Goal: Task Accomplishment & Management: Use online tool/utility

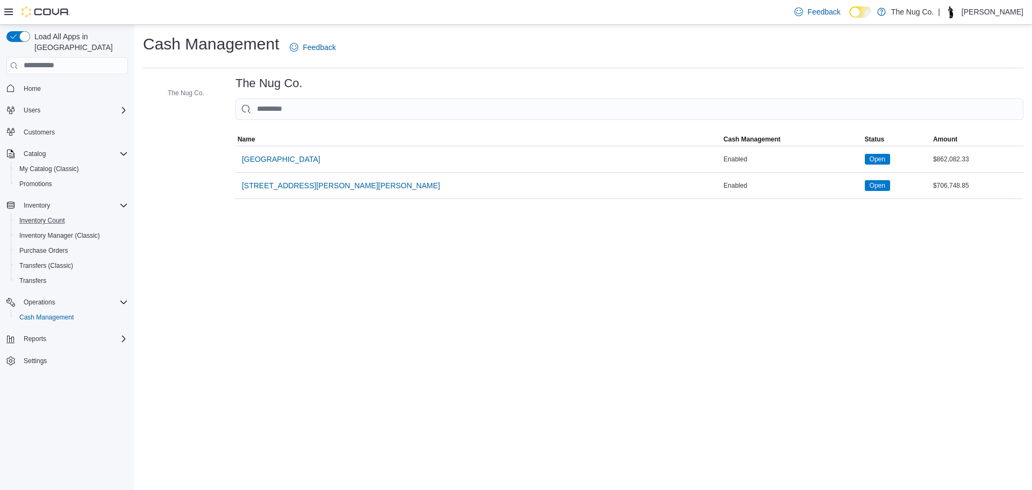
click at [51, 213] on button "Inventory Count" at bounding box center [72, 220] width 122 height 15
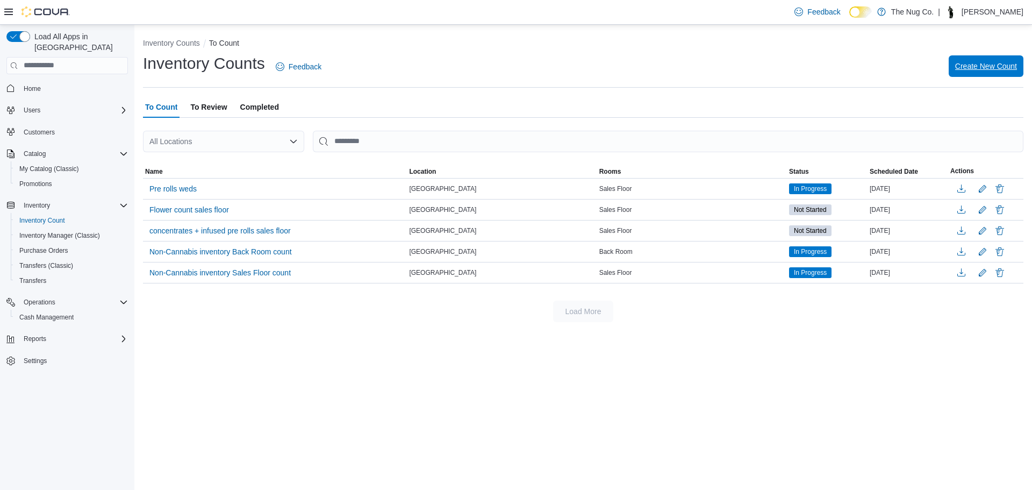
click at [976, 63] on span "Create New Count" at bounding box center [986, 66] width 62 height 11
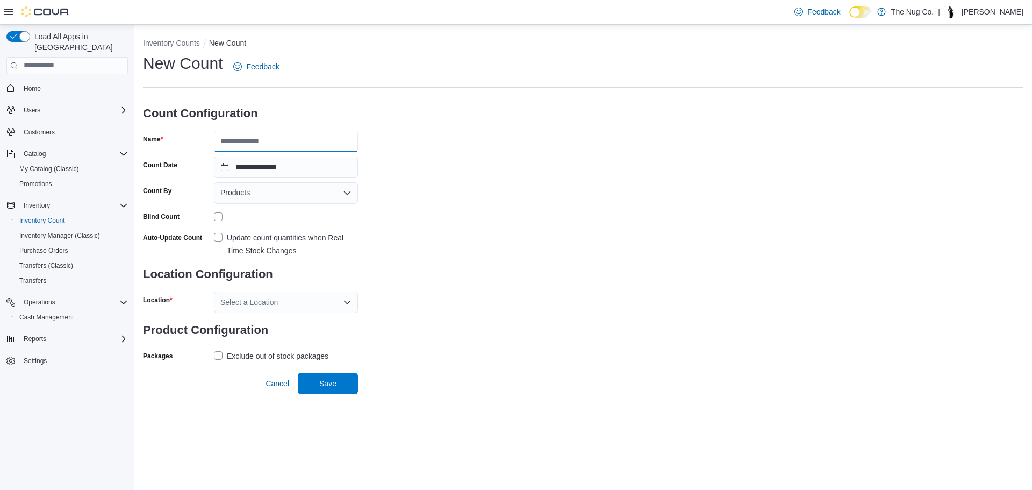
click at [255, 140] on input "Name" at bounding box center [286, 142] width 144 height 22
click at [492, 122] on div "**********" at bounding box center [583, 208] width 881 height 311
click at [280, 145] on input "Name" at bounding box center [286, 142] width 144 height 22
type input "**********"
click at [248, 299] on div "Select a Location" at bounding box center [286, 302] width 144 height 22
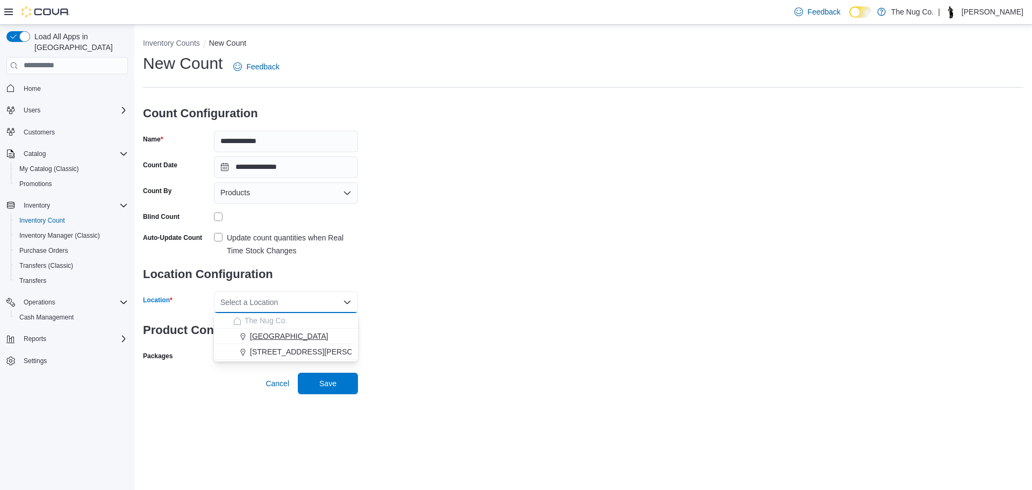
click at [261, 337] on span "1213 Dundas Street West" at bounding box center [289, 336] width 79 height 11
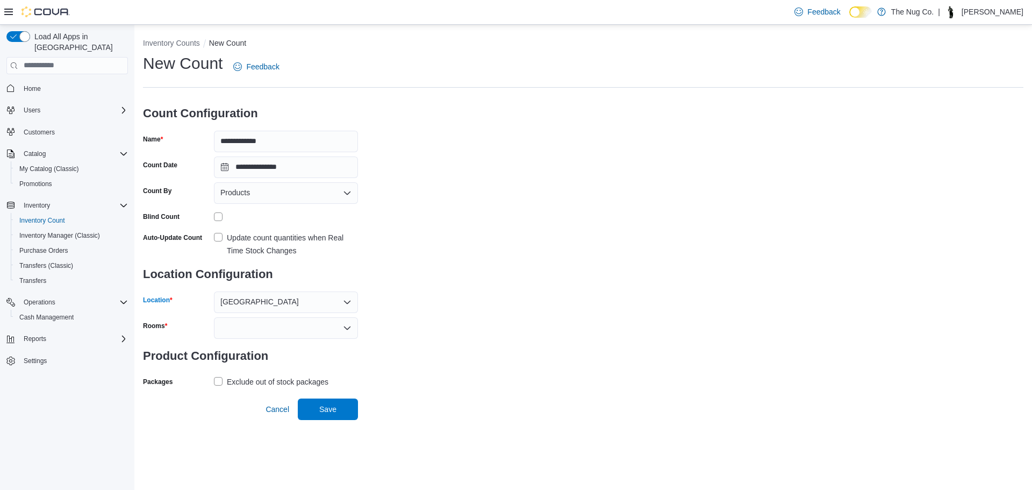
click at [217, 234] on label "Update count quantities when Real Time Stock Changes" at bounding box center [286, 244] width 144 height 26
click at [301, 328] on div at bounding box center [286, 328] width 144 height 22
click at [244, 345] on span "Sales Floor" at bounding box center [285, 346] width 131 height 11
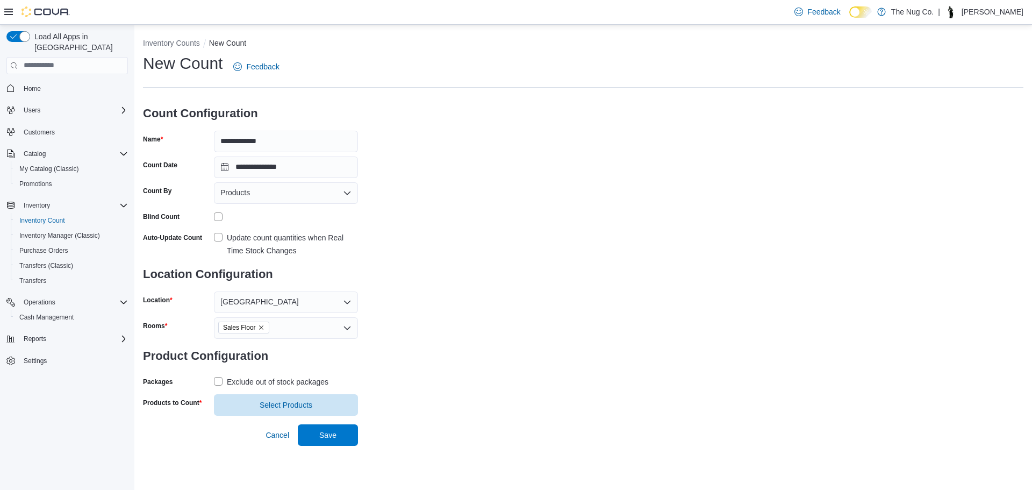
click at [230, 441] on div "**********" at bounding box center [583, 257] width 898 height 465
click at [281, 405] on span "Select Products" at bounding box center [286, 404] width 53 height 11
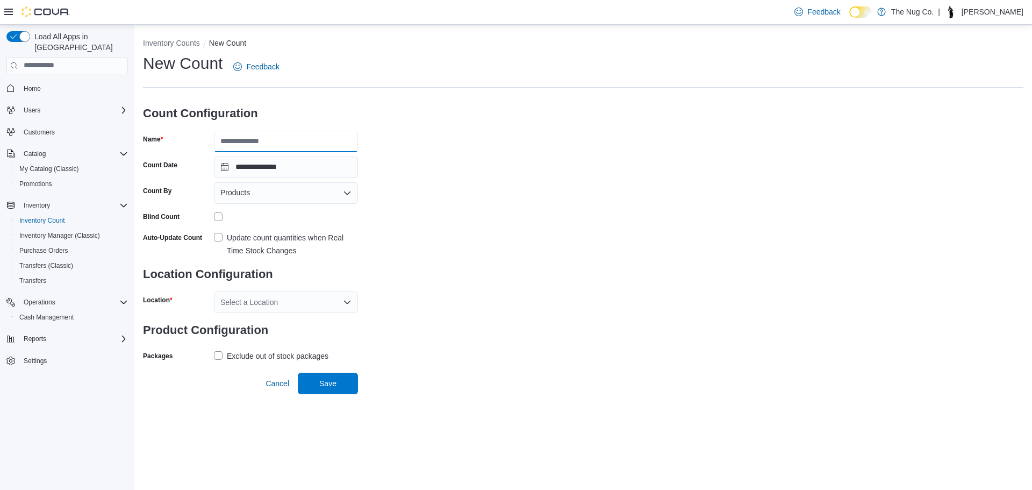
click at [259, 141] on input "Name" at bounding box center [286, 142] width 144 height 22
type input "**********"
click at [322, 282] on h3 "Location Configuration" at bounding box center [250, 274] width 215 height 34
click at [289, 309] on div "Select a Location" at bounding box center [286, 302] width 144 height 22
click at [281, 338] on span "1213 Dundas Street West" at bounding box center [289, 336] width 79 height 11
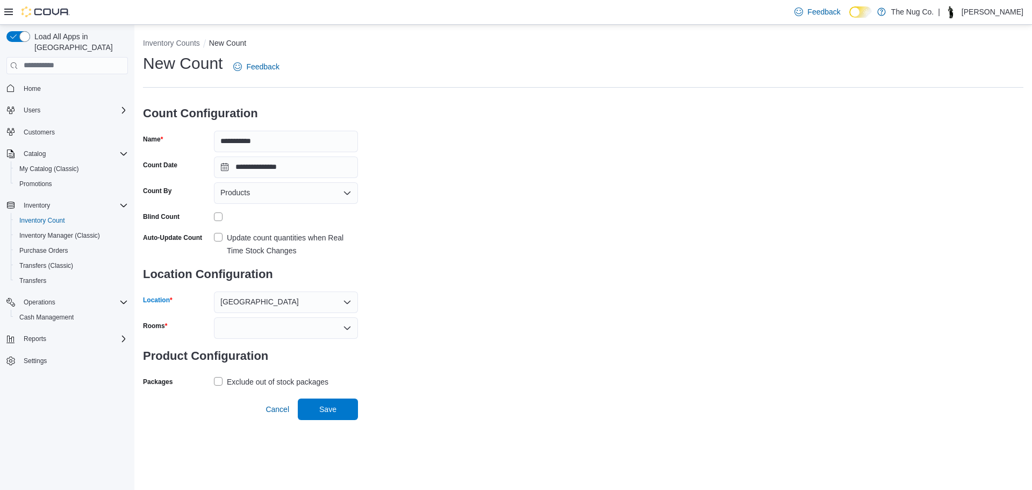
click at [265, 336] on div at bounding box center [286, 328] width 144 height 22
click at [258, 345] on span "Sales Floor" at bounding box center [285, 346] width 131 height 11
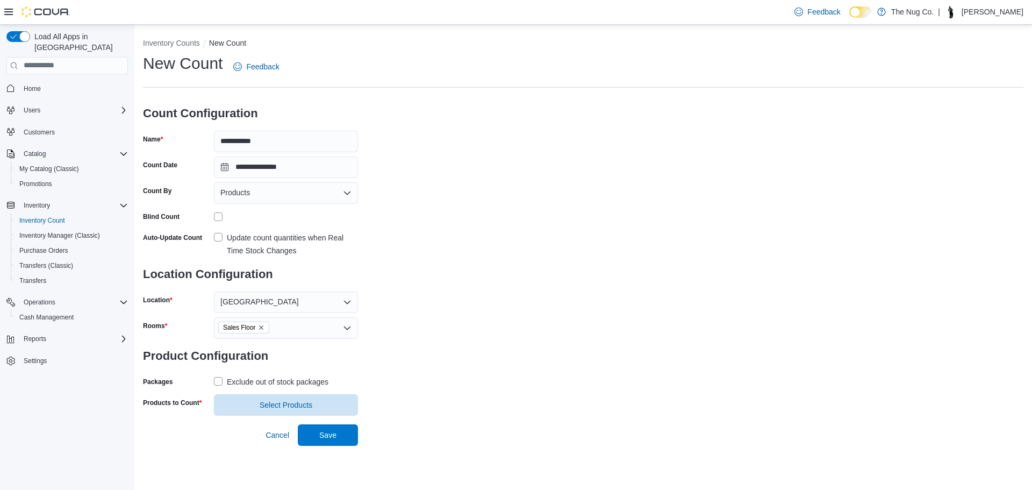
click at [423, 391] on div "**********" at bounding box center [583, 234] width 881 height 363
click at [208, 377] on div "Packages" at bounding box center [176, 381] width 67 height 17
click at [218, 379] on label "Exclude out of stock packages" at bounding box center [271, 381] width 115 height 13
click at [275, 404] on span "Select Products" at bounding box center [286, 404] width 53 height 11
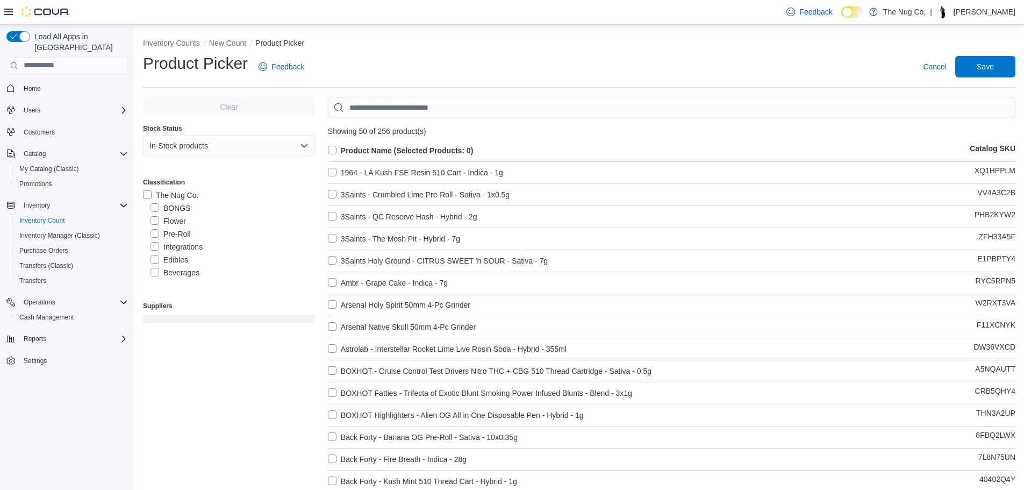
click at [175, 231] on label "Pre-Roll" at bounding box center [171, 233] width 40 height 13
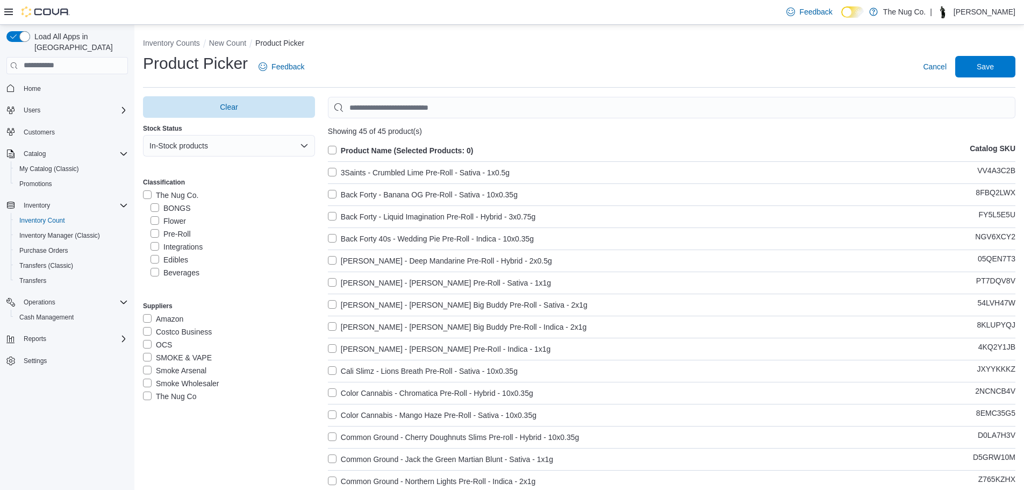
click at [155, 235] on label "Pre-Roll" at bounding box center [171, 233] width 40 height 13
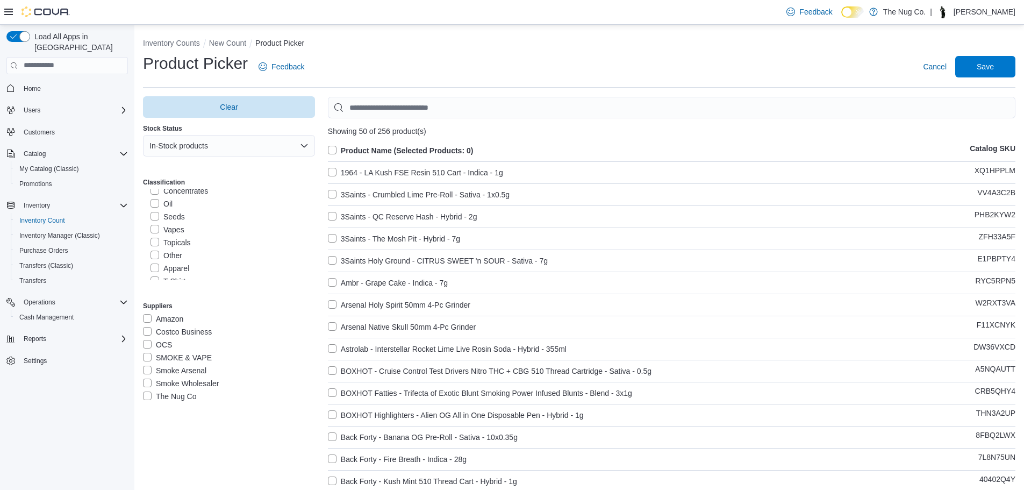
scroll to position [54, 0]
click at [158, 243] on label "Concentrates" at bounding box center [180, 244] width 58 height 13
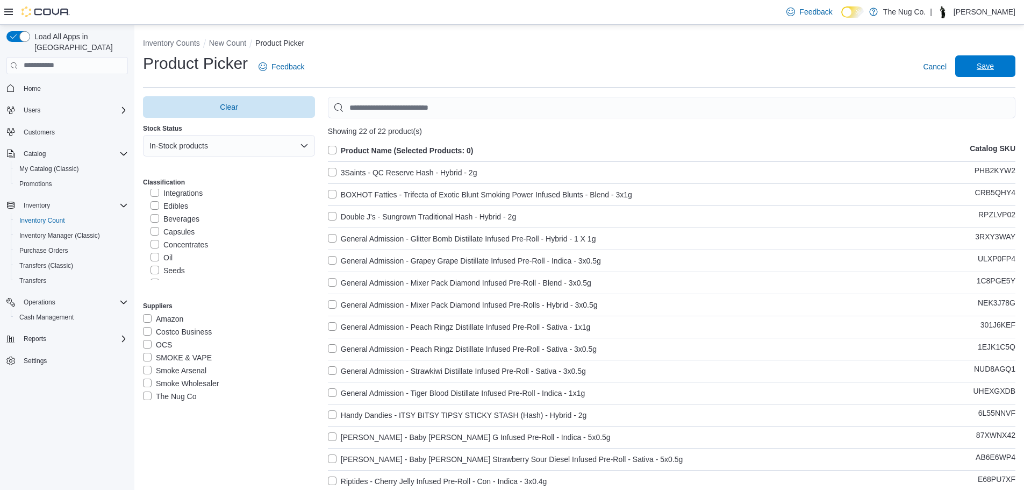
click at [994, 65] on span "Save" at bounding box center [985, 66] width 17 height 11
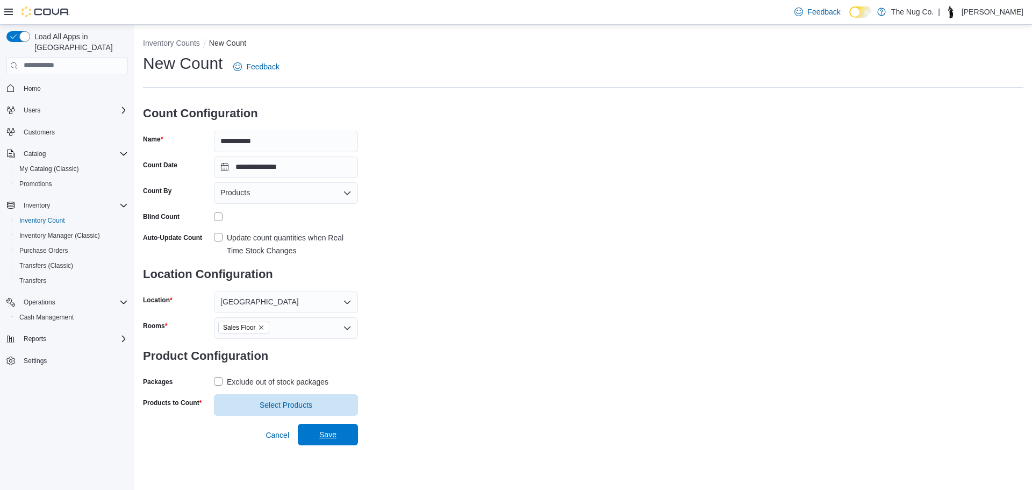
click at [334, 445] on span "Save" at bounding box center [327, 435] width 47 height 22
click at [328, 447] on span "Save" at bounding box center [327, 445] width 17 height 11
click at [283, 387] on div "Exclude out of stock packages" at bounding box center [278, 381] width 102 height 13
click at [284, 397] on span "Select Products" at bounding box center [285, 405] width 131 height 22
click at [281, 403] on span "Select Products" at bounding box center [286, 404] width 53 height 11
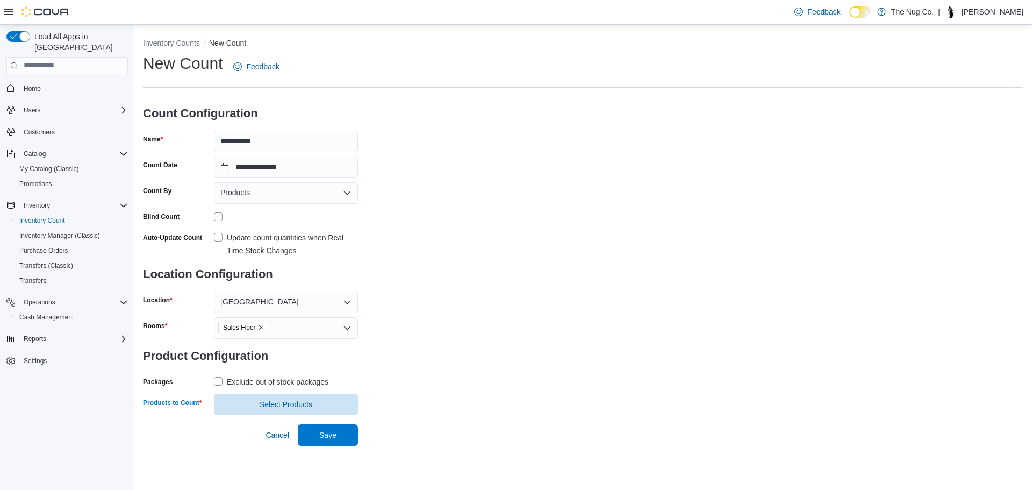
click at [293, 407] on span "Select Products" at bounding box center [286, 404] width 53 height 11
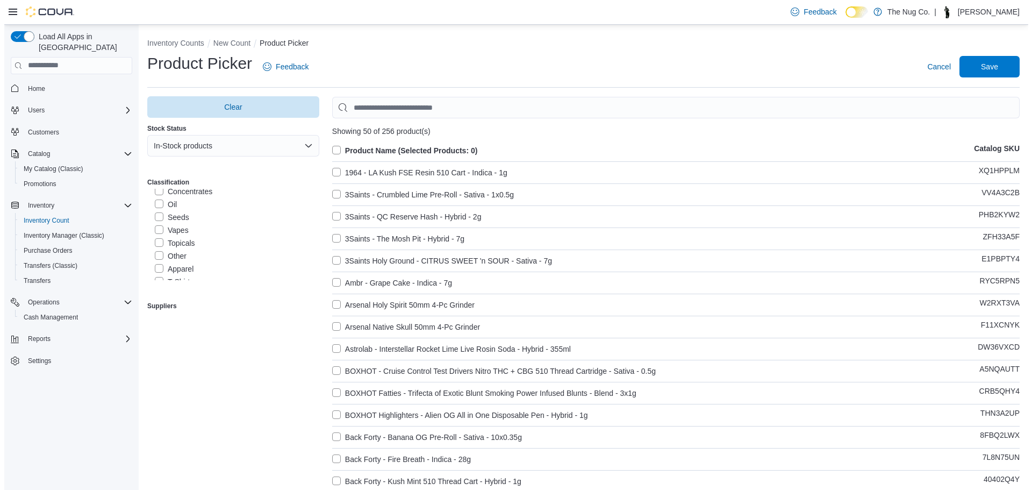
scroll to position [108, 0]
click at [165, 180] on label "Classification" at bounding box center [164, 182] width 42 height 9
click at [166, 194] on label "Concentrates" at bounding box center [180, 190] width 58 height 13
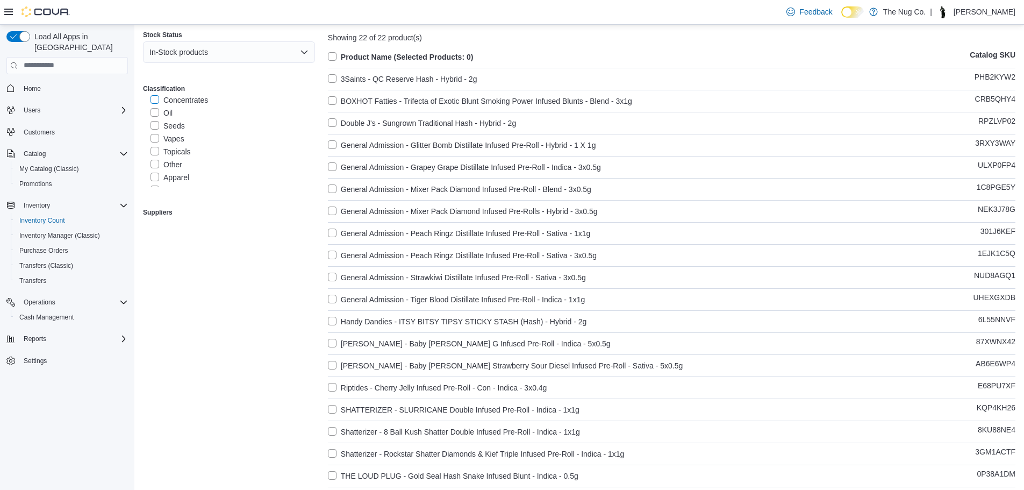
scroll to position [0, 0]
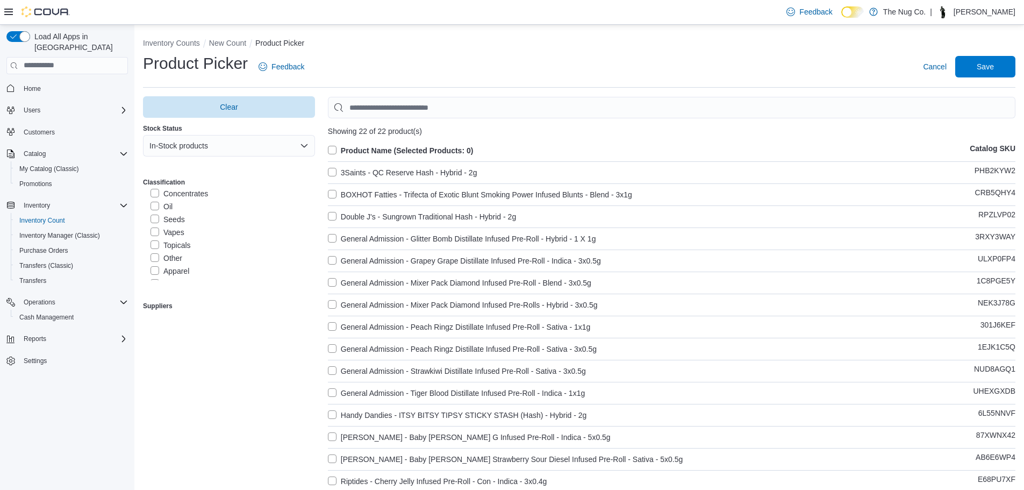
click at [338, 147] on label "Product Name (Selected Products: 0)" at bounding box center [401, 150] width 146 height 13
click at [992, 66] on span "Save" at bounding box center [985, 66] width 17 height 11
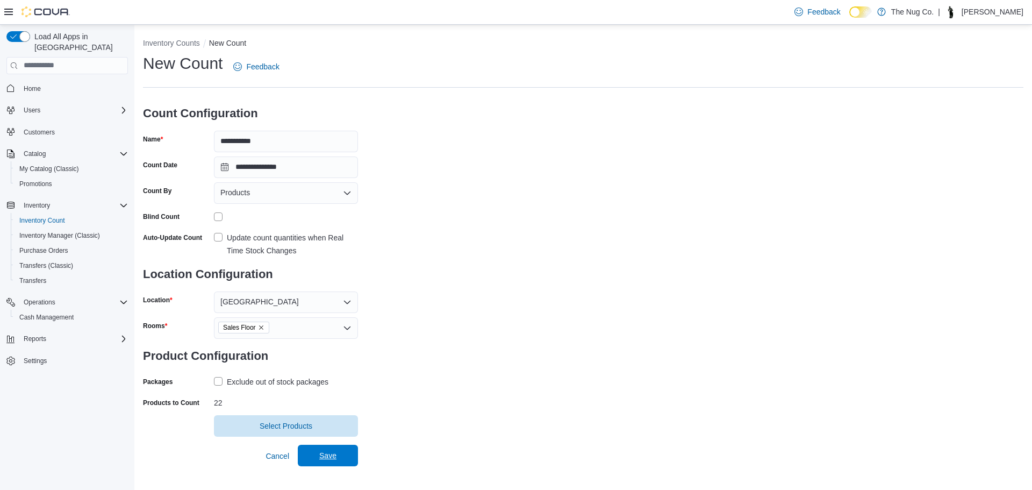
click at [326, 452] on span "Save" at bounding box center [327, 455] width 17 height 11
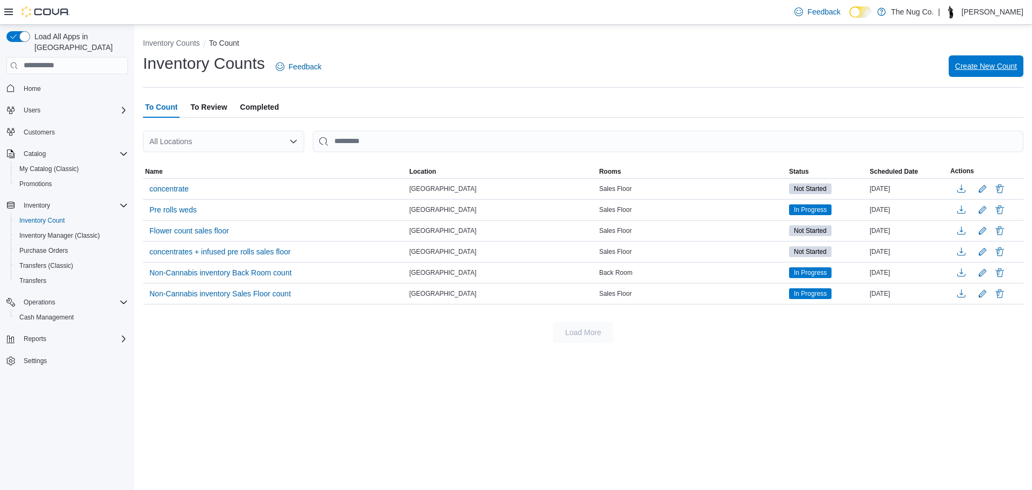
click at [955, 76] on span "Create New Count" at bounding box center [986, 66] width 62 height 22
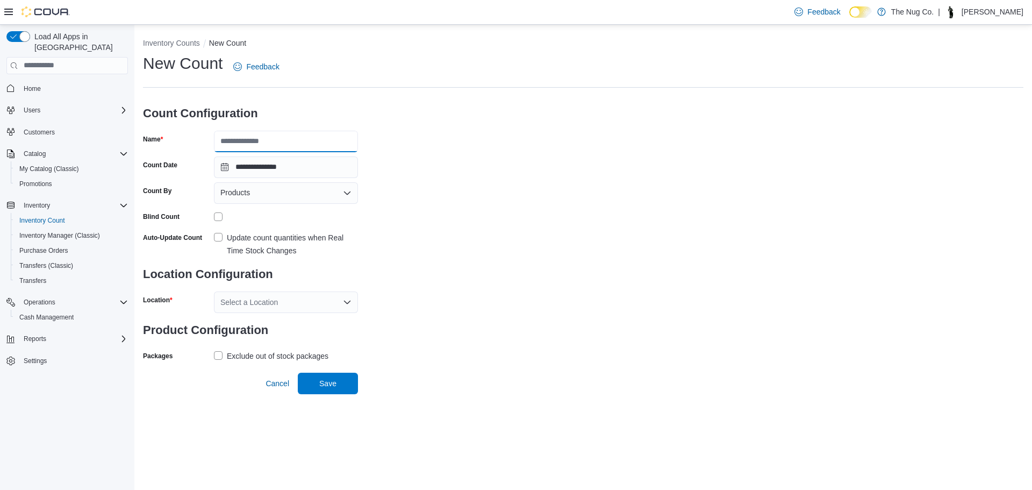
click at [262, 142] on input "Name" at bounding box center [286, 142] width 144 height 22
click at [614, 138] on div "**********" at bounding box center [583, 208] width 881 height 311
drag, startPoint x: 607, startPoint y: 145, endPoint x: 462, endPoint y: 181, distance: 148.9
click at [462, 181] on div "**********" at bounding box center [583, 208] width 881 height 311
click at [280, 380] on span "Cancel" at bounding box center [278, 383] width 24 height 11
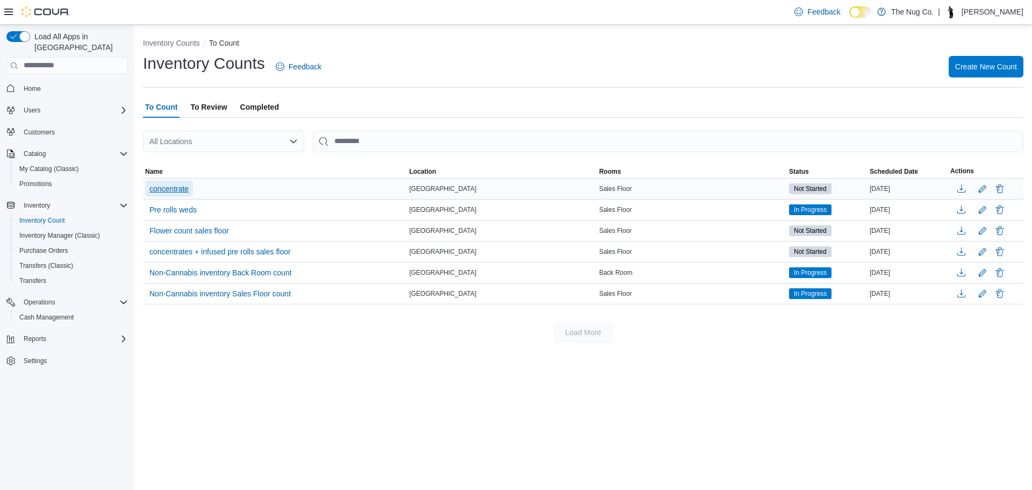
click at [167, 184] on span "concentrate" at bounding box center [168, 188] width 39 height 11
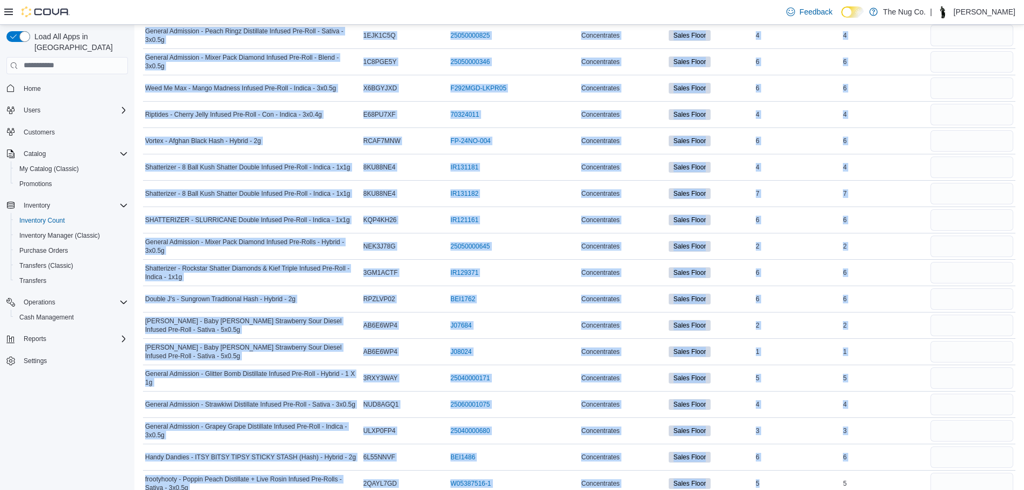
scroll to position [315, 0]
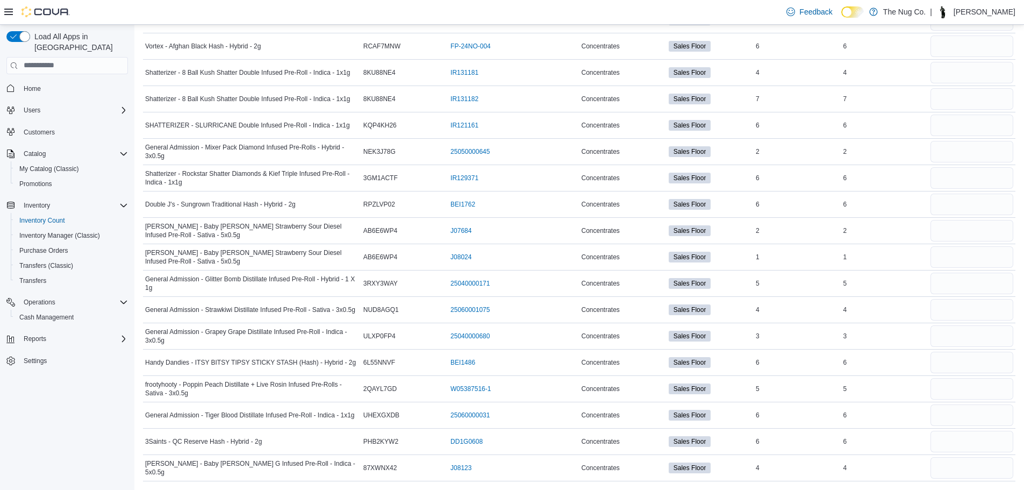
drag, startPoint x: 146, startPoint y: 149, endPoint x: 836, endPoint y: 515, distance: 781.0
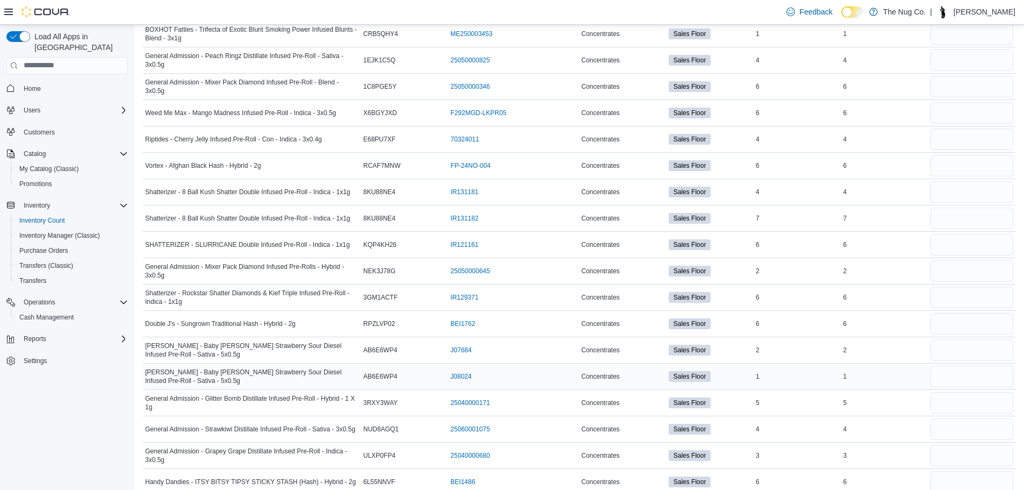
scroll to position [0, 0]
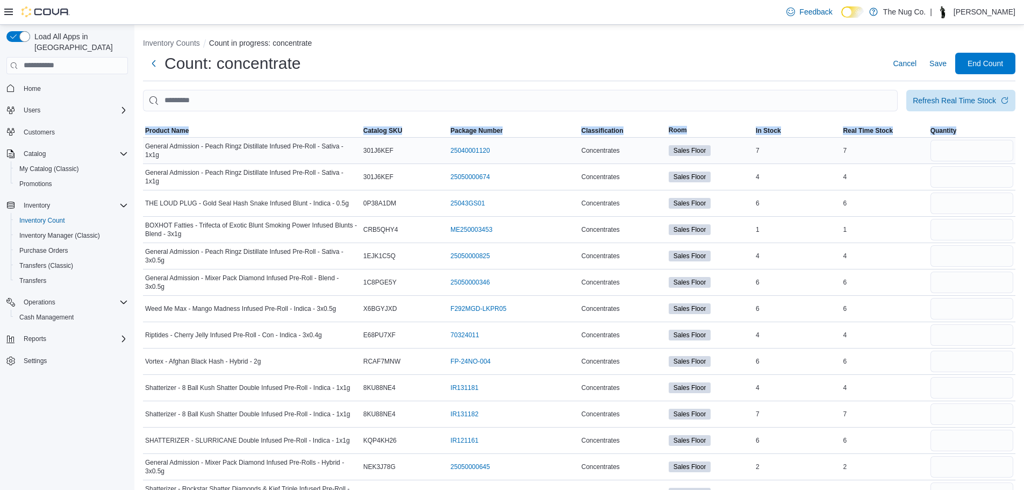
copy table "This table contains 25 rows. Product Name Catalog SKU Package Number Classifica…"
click at [979, 151] on input "number" at bounding box center [972, 151] width 83 height 22
type input "*"
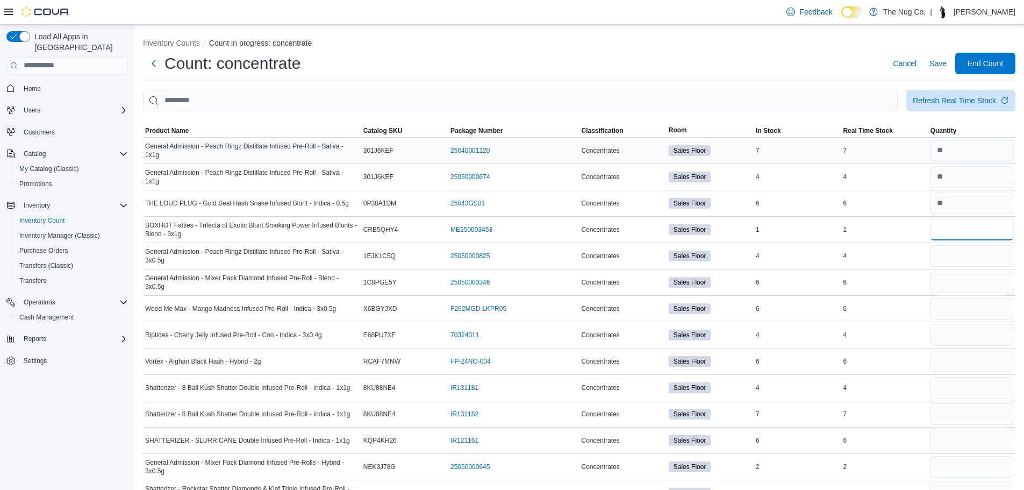
type input "*"
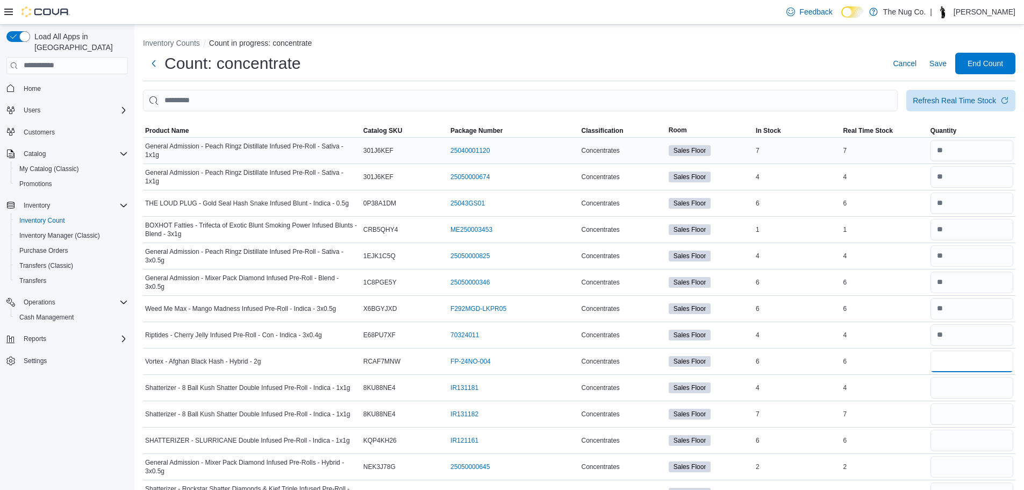
type input "*"
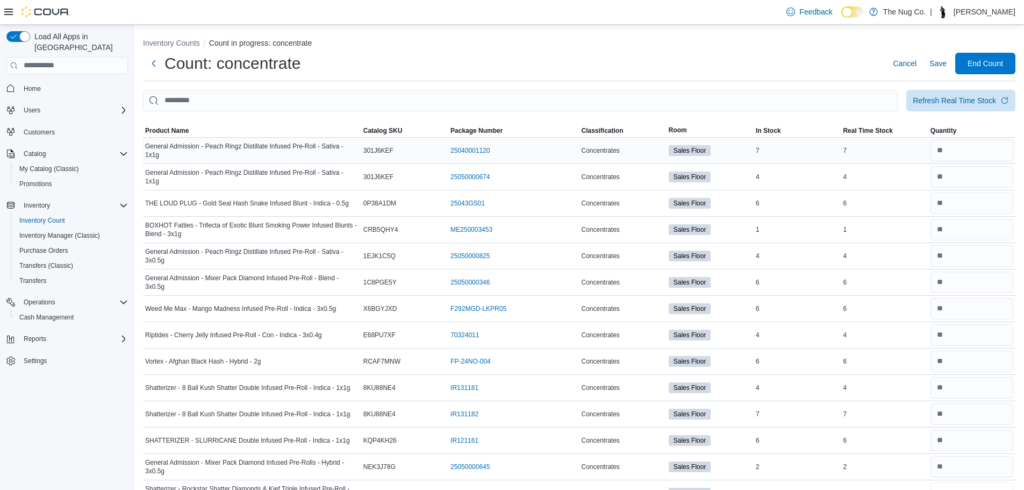
scroll to position [14, 0]
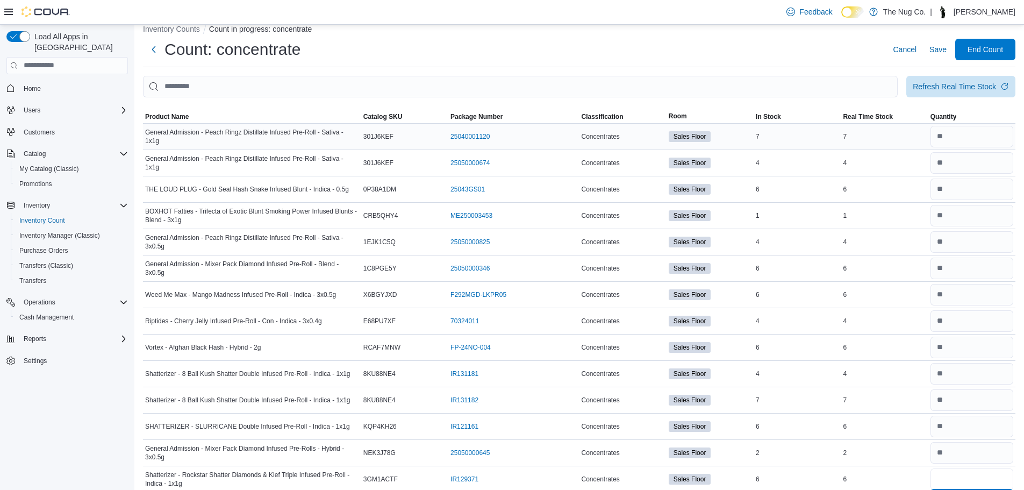
type input "*"
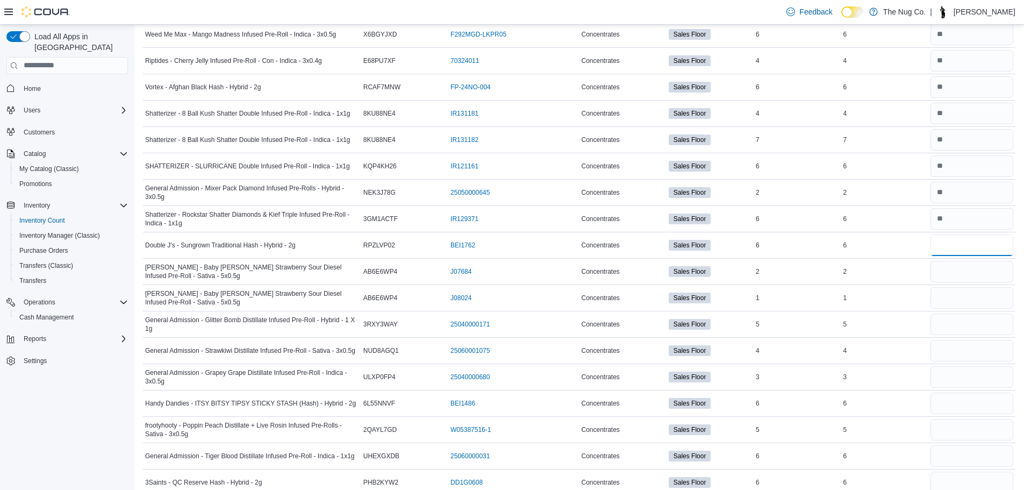
type input "*"
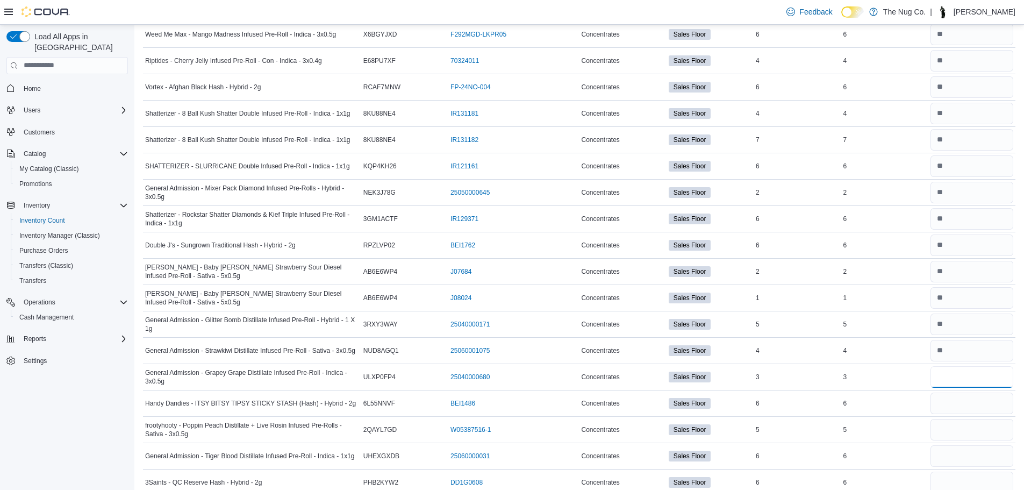
type input "*"
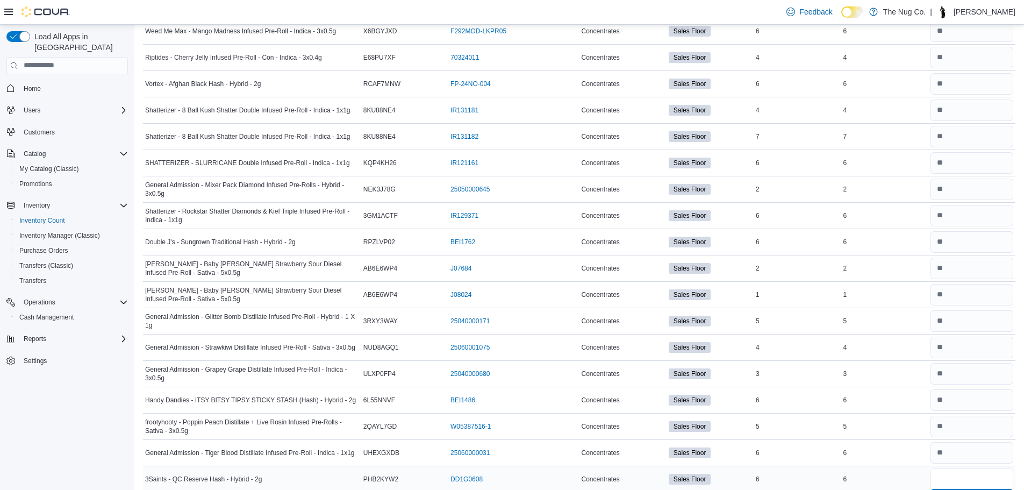
click at [972, 469] on input "number" at bounding box center [972, 479] width 83 height 22
click at [970, 460] on input "number" at bounding box center [972, 453] width 83 height 22
click at [963, 447] on input "number" at bounding box center [972, 453] width 83 height 22
drag, startPoint x: 962, startPoint y: 455, endPoint x: 943, endPoint y: 464, distance: 20.9
click at [943, 464] on div at bounding box center [972, 453] width 87 height 26
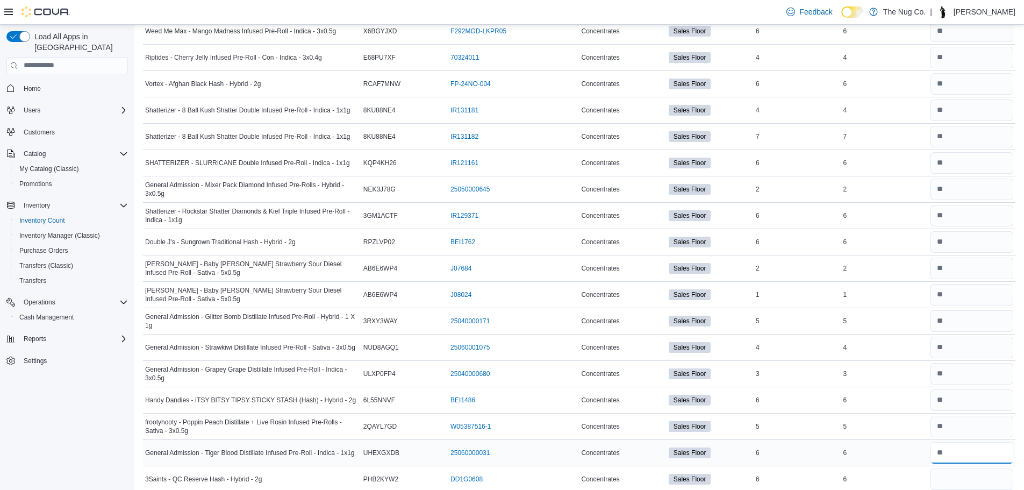
drag, startPoint x: 943, startPoint y: 458, endPoint x: 954, endPoint y: 453, distance: 12.8
click at [954, 453] on input "number" at bounding box center [972, 453] width 83 height 22
type input "*"
click at [954, 453] on input "number" at bounding box center [972, 453] width 83 height 22
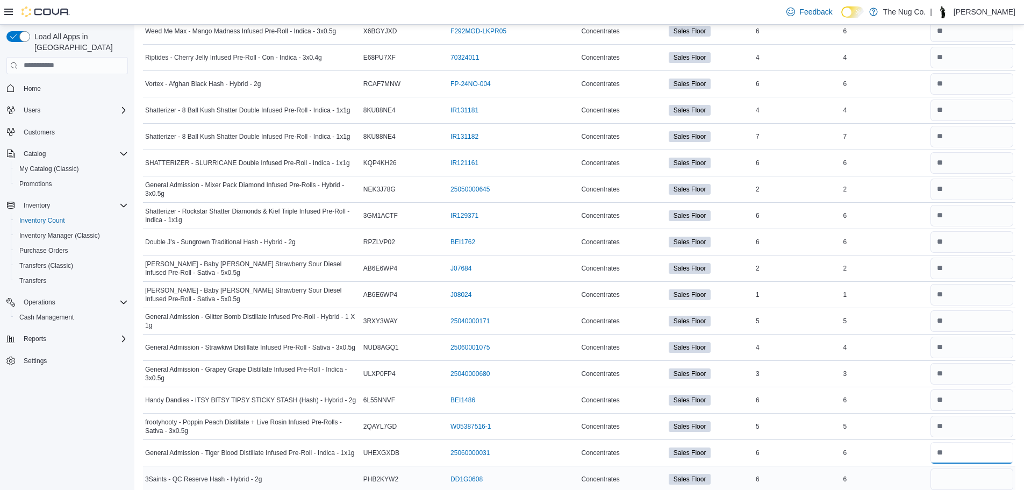
type input "*"
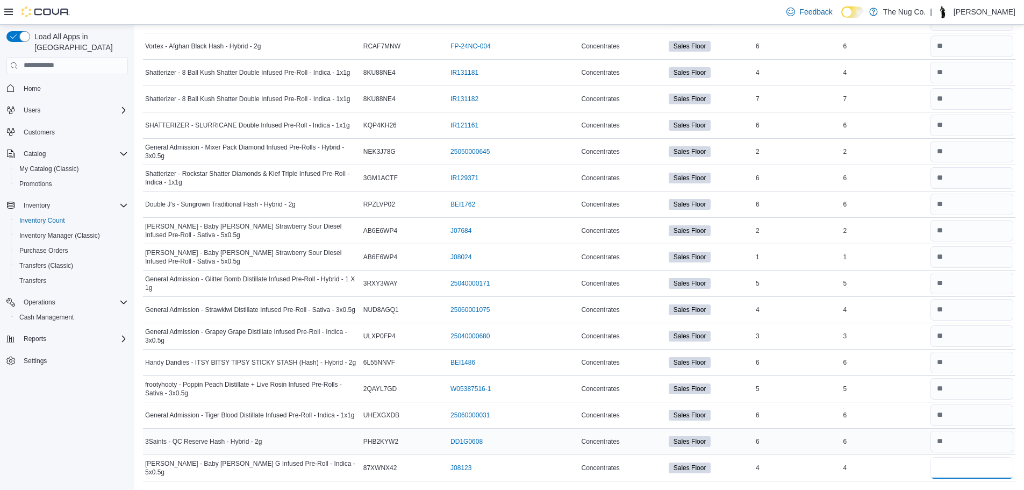
type input "*"
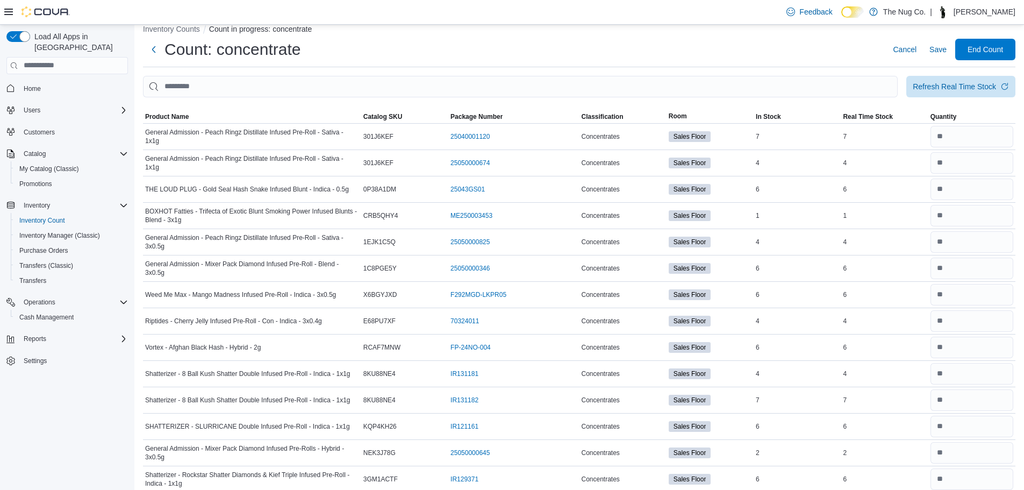
scroll to position [0, 0]
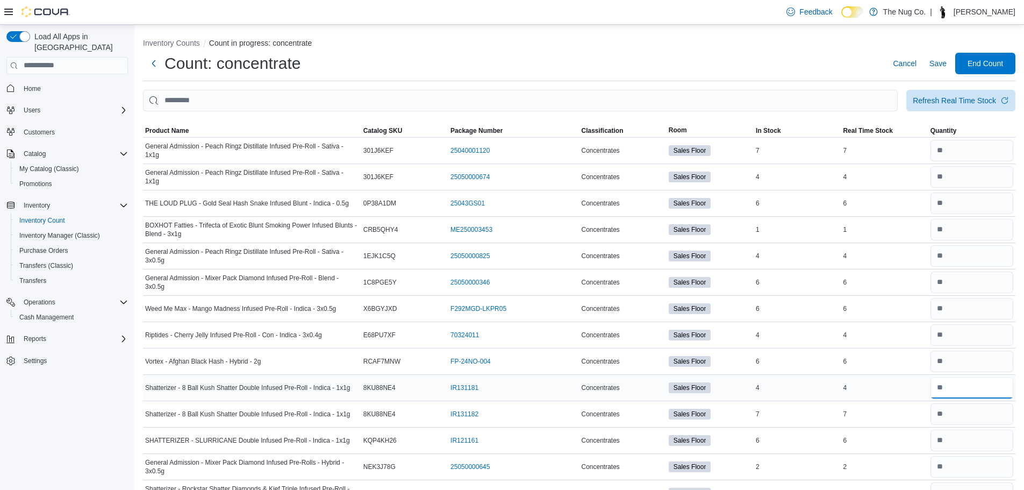
drag, startPoint x: 967, startPoint y: 395, endPoint x: 960, endPoint y: 398, distance: 7.9
click at [960, 398] on div at bounding box center [972, 388] width 87 height 26
click at [989, 62] on span "End Count" at bounding box center [985, 63] width 35 height 11
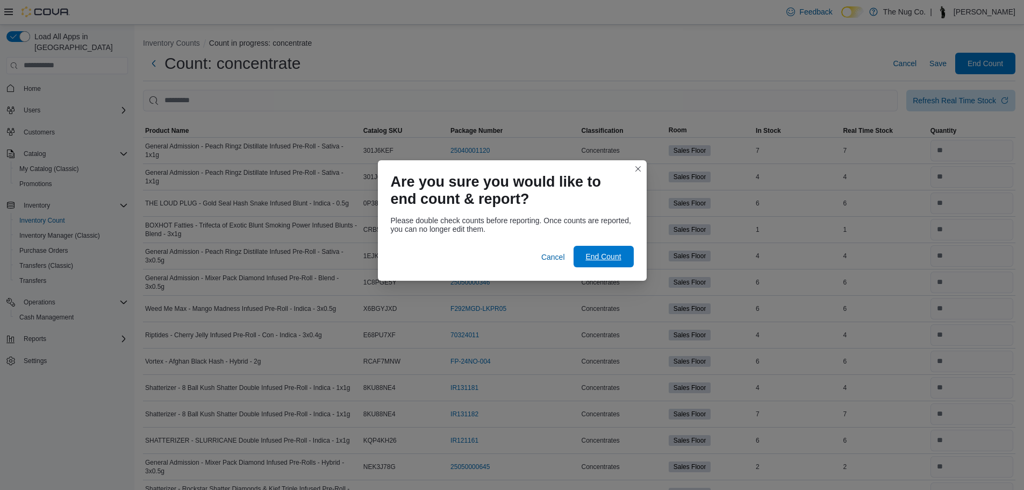
click at [598, 266] on span "End Count" at bounding box center [603, 257] width 47 height 22
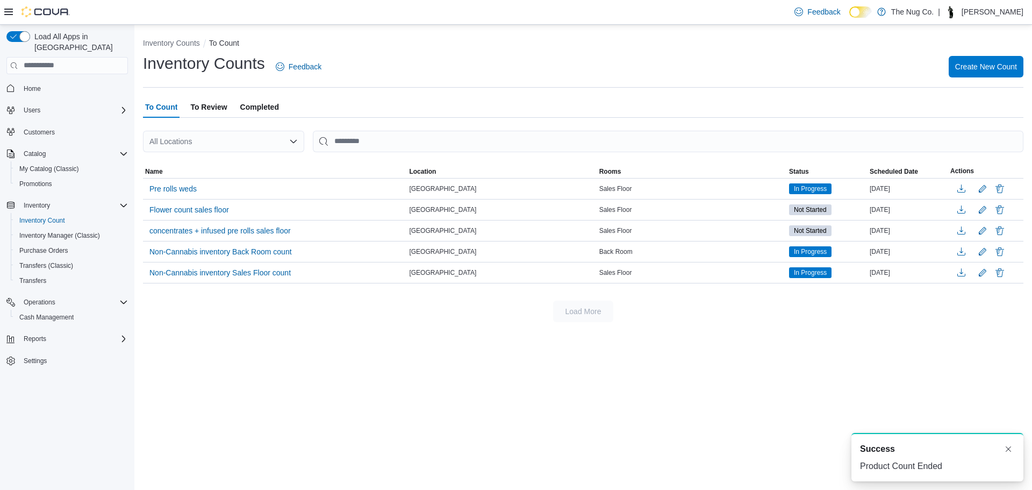
click at [199, 108] on span "To Review" at bounding box center [208, 107] width 37 height 22
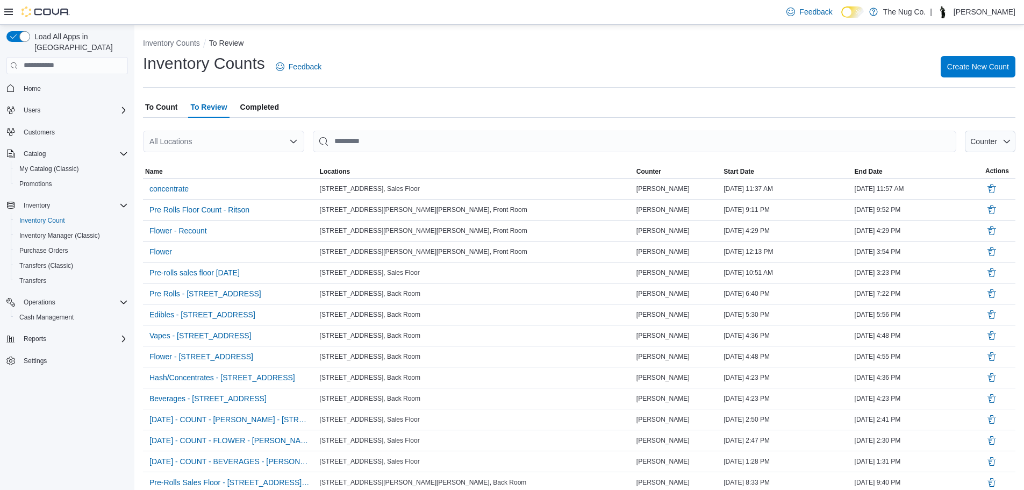
click at [261, 106] on span "Completed" at bounding box center [259, 107] width 39 height 22
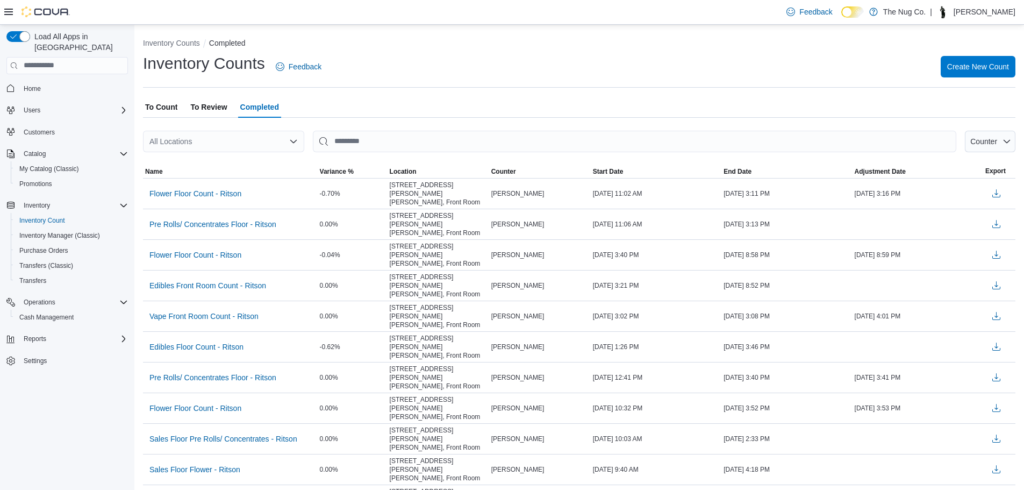
click at [212, 104] on span "To Review" at bounding box center [208, 107] width 37 height 22
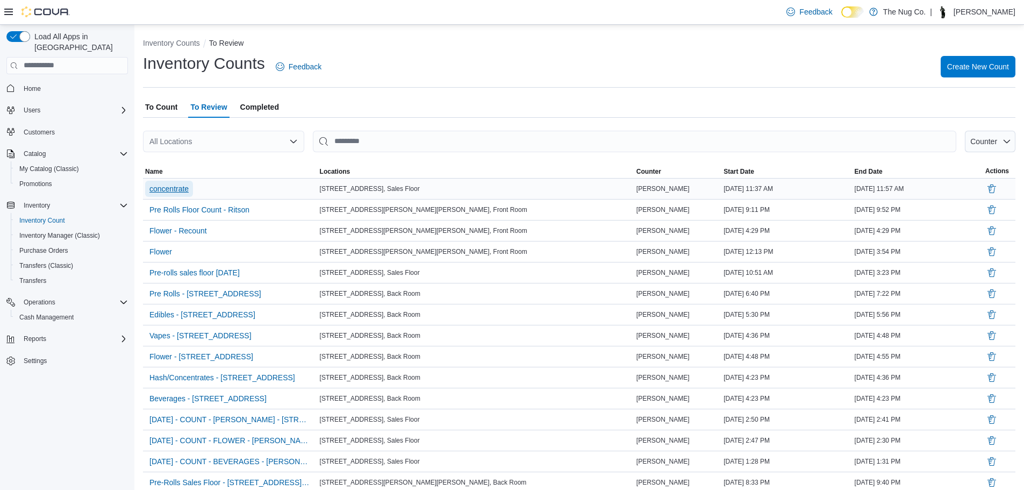
click at [181, 192] on span "concentrate" at bounding box center [168, 188] width 39 height 11
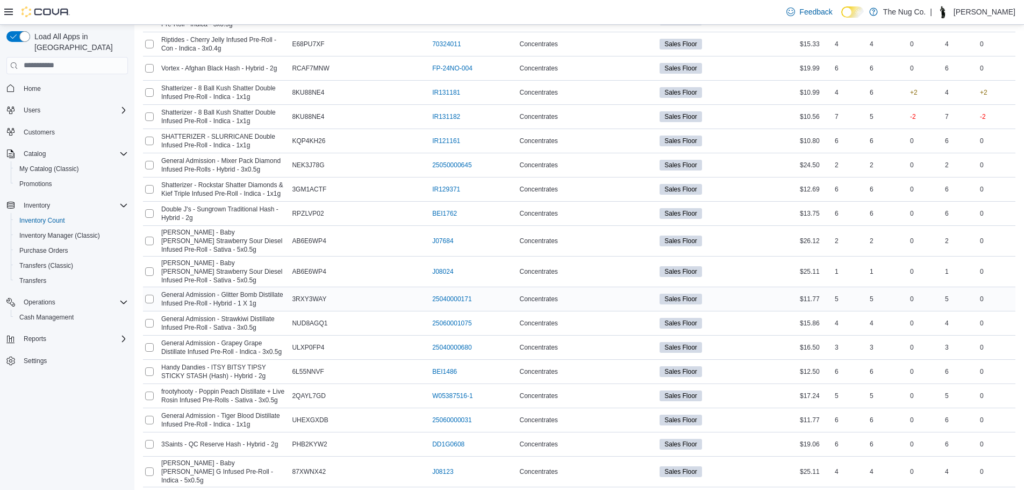
scroll to position [410, 0]
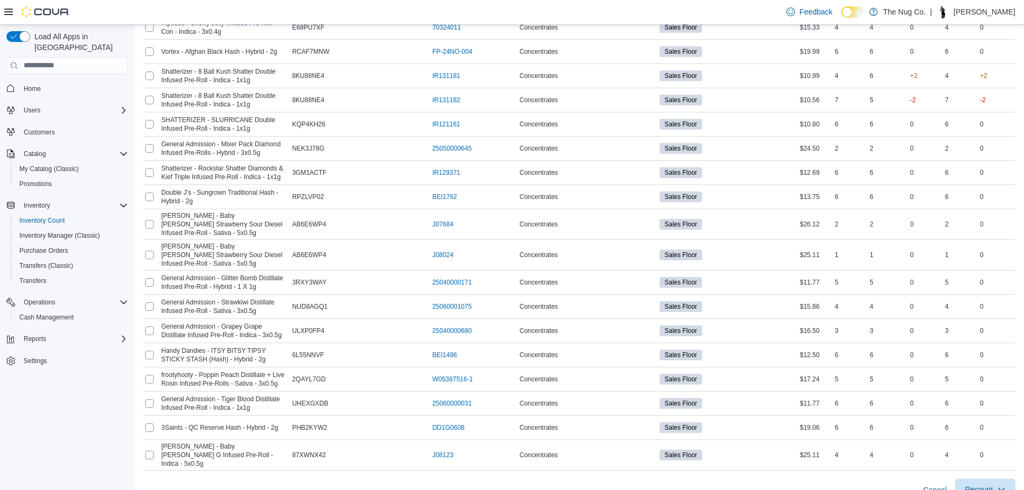
click at [993, 484] on span "Recount" at bounding box center [979, 489] width 28 height 11
click at [1006, 485] on icon "button" at bounding box center [1001, 489] width 9 height 9
click at [812, 470] on div "Cancel Recount" at bounding box center [579, 485] width 873 height 30
click at [982, 484] on span "Recount" at bounding box center [979, 489] width 28 height 11
click at [1024, 472] on div "Counts in Review Review and adjust: concentrate Review and adjust: concentrate …" at bounding box center [579, 61] width 890 height 895
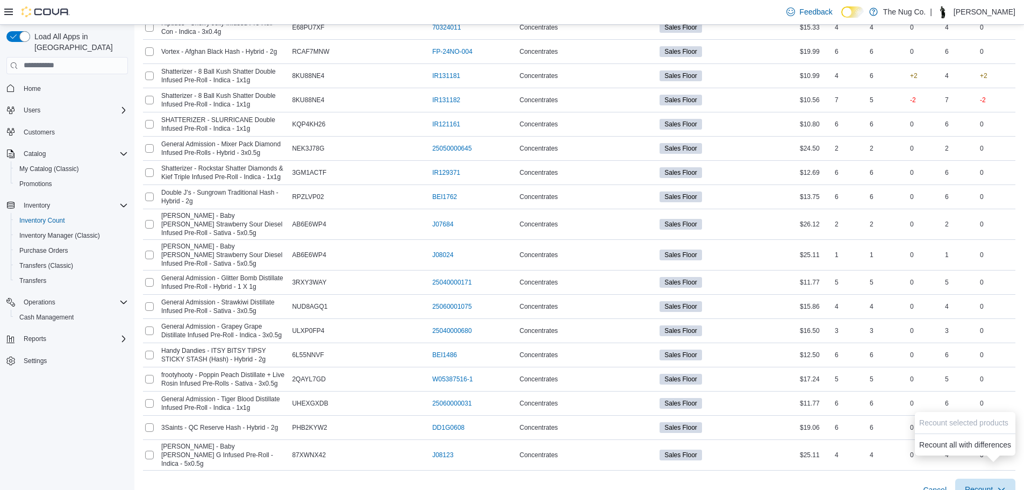
click at [1016, 479] on button "Recount" at bounding box center [985, 490] width 60 height 22
click at [747, 470] on div "Cancel Recount" at bounding box center [579, 485] width 873 height 30
click at [1005, 480] on span "Recount" at bounding box center [985, 490] width 47 height 22
click at [1006, 485] on icon "button" at bounding box center [1001, 489] width 9 height 9
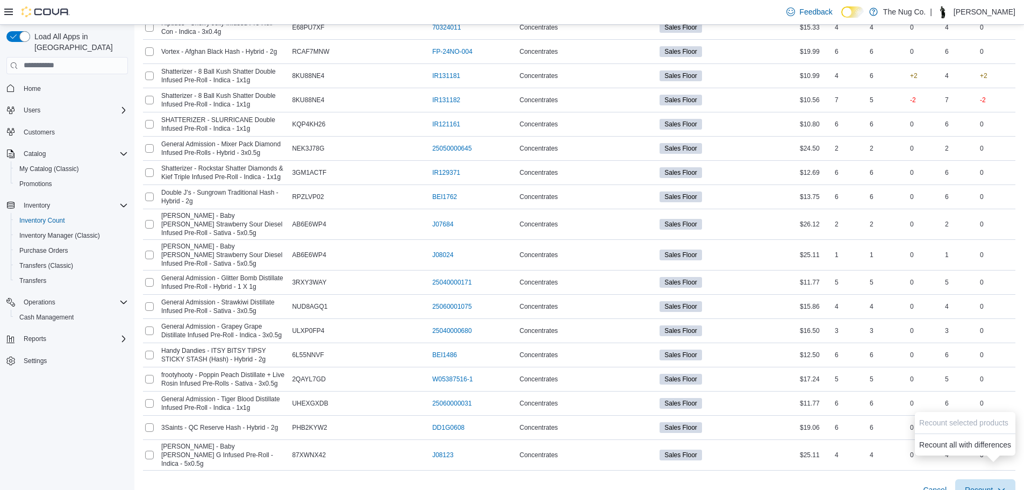
click at [923, 470] on div "Cancel Recount" at bounding box center [579, 485] width 873 height 30
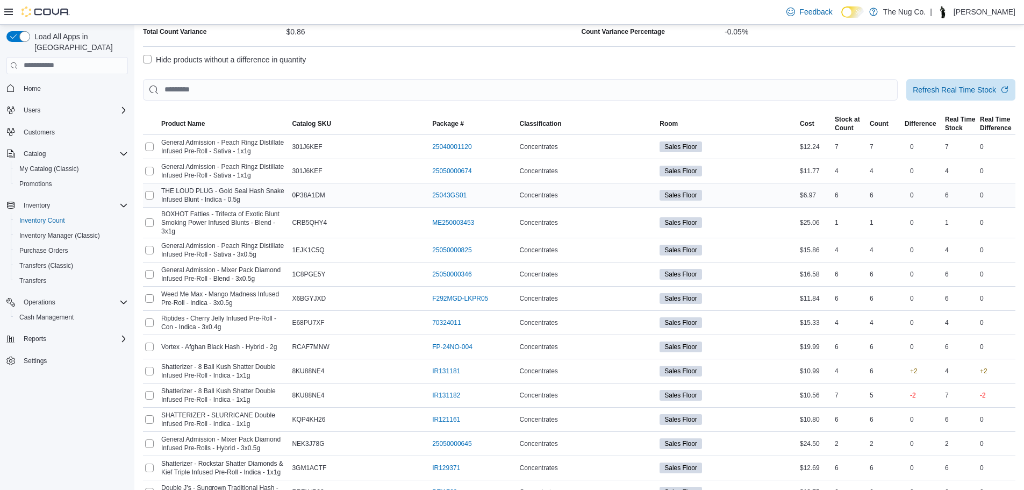
scroll to position [0, 0]
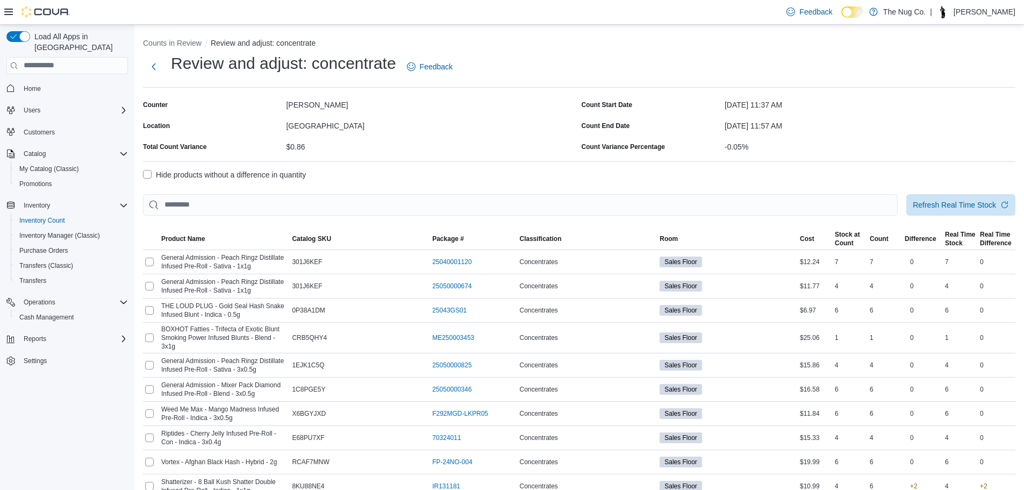
click at [171, 38] on li "Counts in Review" at bounding box center [177, 43] width 68 height 11
click at [171, 41] on button "Counts in Review" at bounding box center [172, 43] width 59 height 9
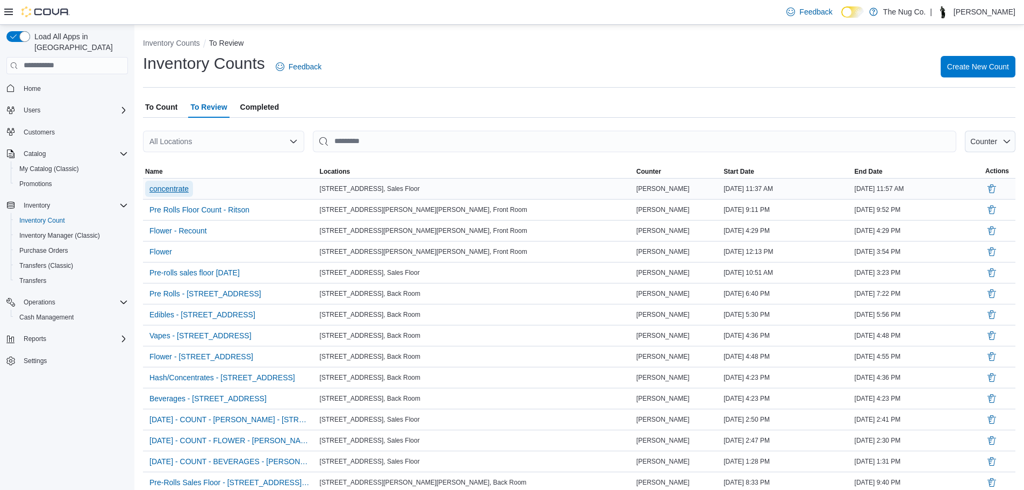
click at [176, 186] on span "concentrate" at bounding box center [168, 188] width 39 height 11
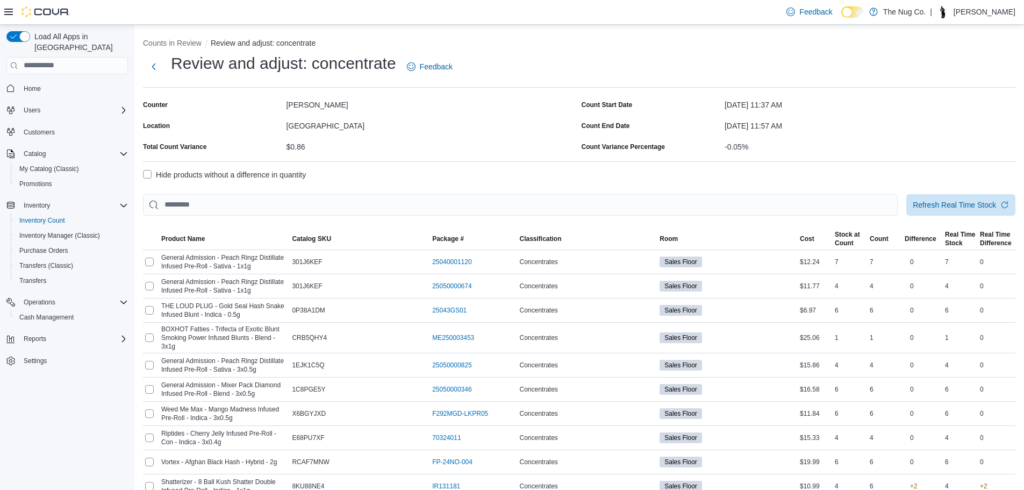
click at [151, 174] on label "Hide products without a difference in quantity" at bounding box center [224, 174] width 163 height 13
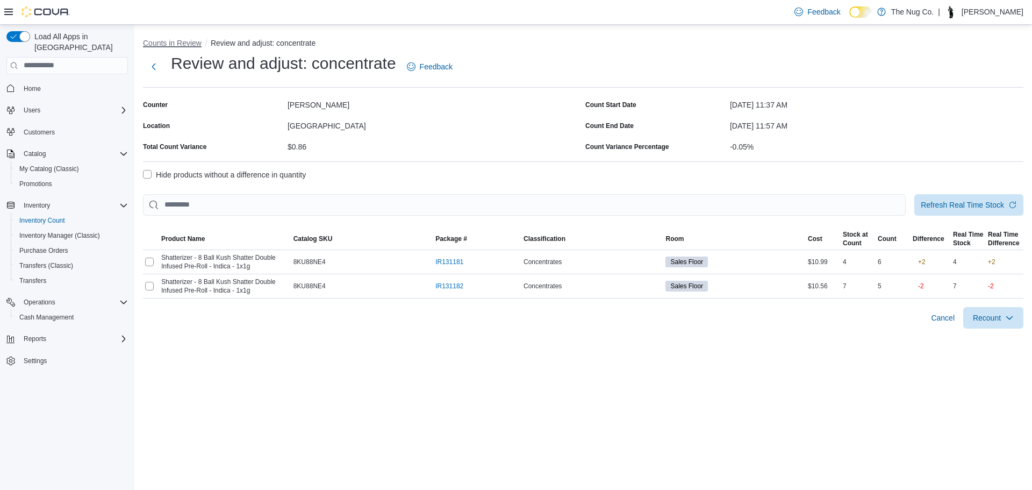
click at [173, 39] on button "Counts in Review" at bounding box center [172, 43] width 59 height 9
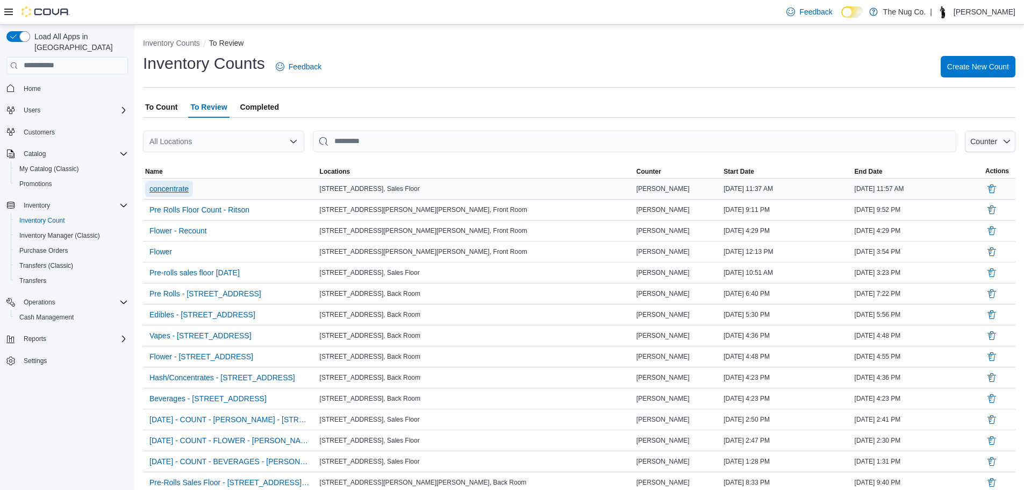
click at [157, 189] on span "concentrate" at bounding box center [168, 188] width 39 height 11
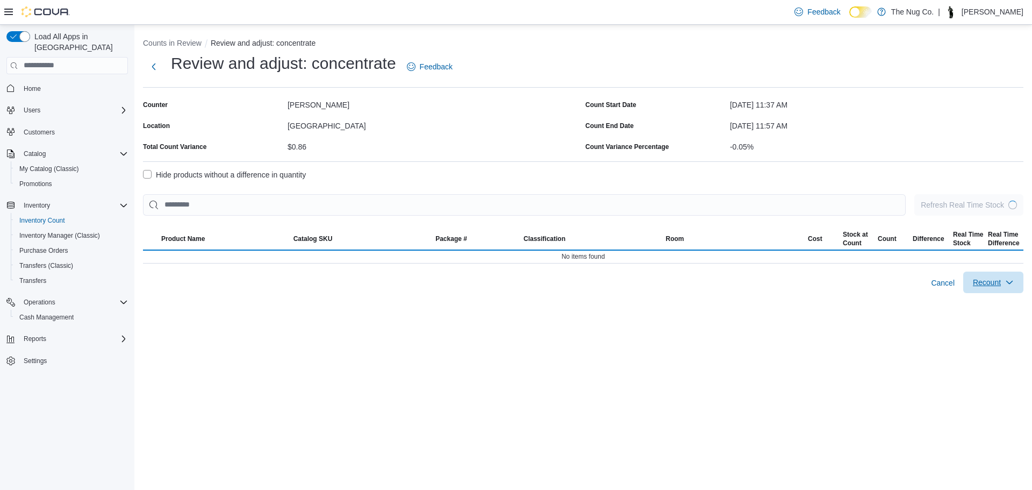
click at [1001, 282] on span "Recount" at bounding box center [987, 282] width 28 height 11
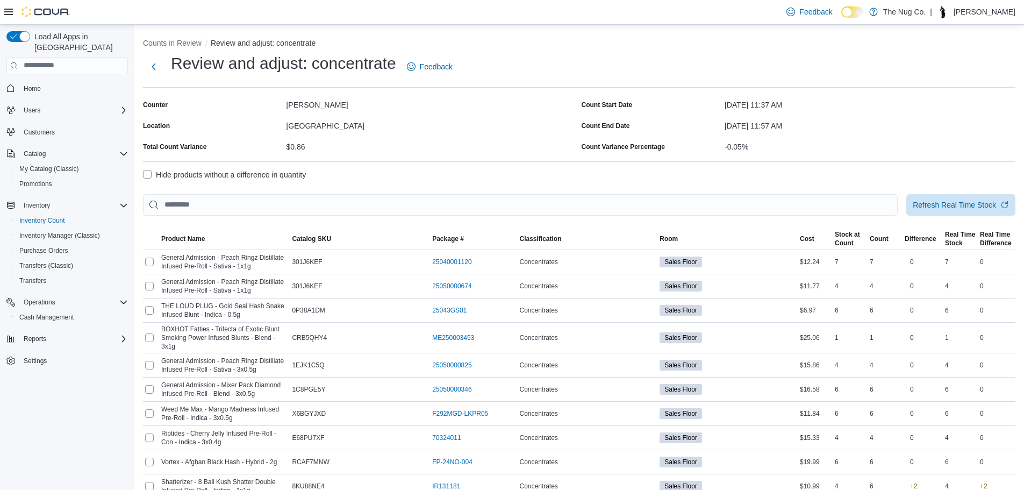
click at [1001, 282] on div "0" at bounding box center [997, 286] width 38 height 13
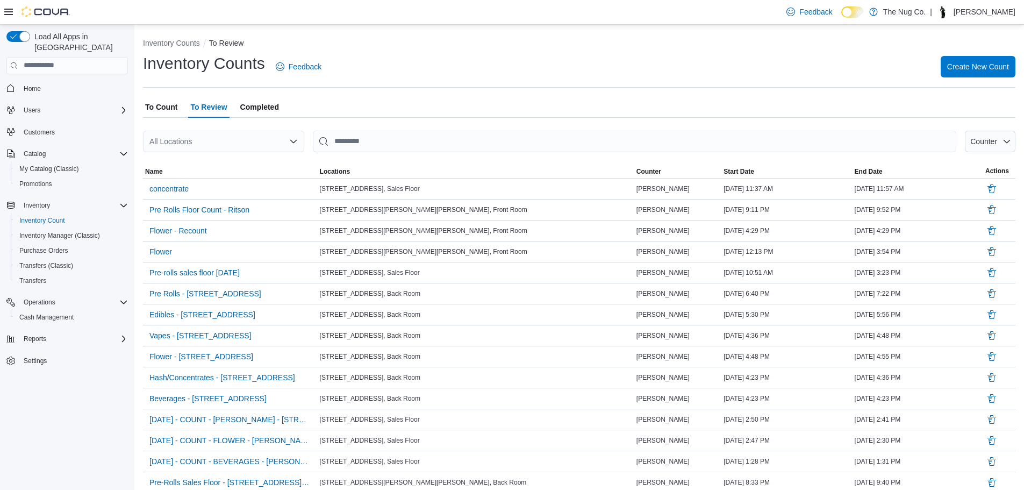
click at [157, 101] on span "To Count" at bounding box center [161, 107] width 32 height 22
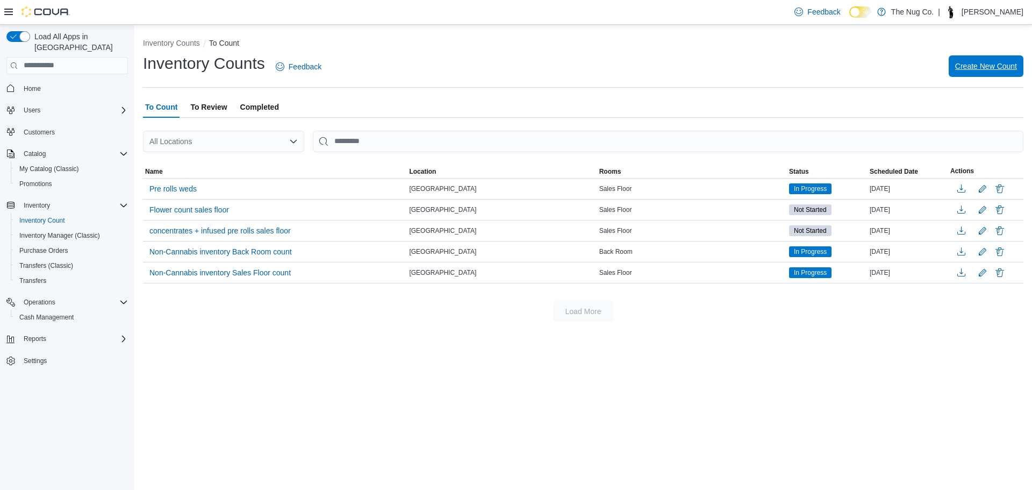
click at [996, 66] on span "Create New Count" at bounding box center [986, 66] width 62 height 11
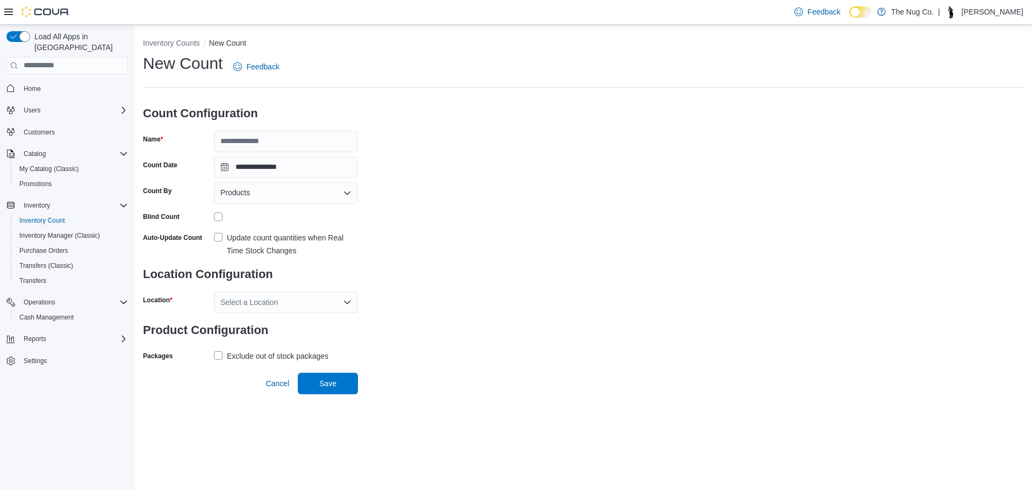
click at [287, 153] on form "**********" at bounding box center [250, 230] width 215 height 268
click at [286, 144] on input "Name" at bounding box center [286, 142] width 144 height 22
type input "*********"
click at [298, 373] on button "Save" at bounding box center [328, 384] width 60 height 22
click at [471, 336] on div "**********" at bounding box center [583, 208] width 881 height 311
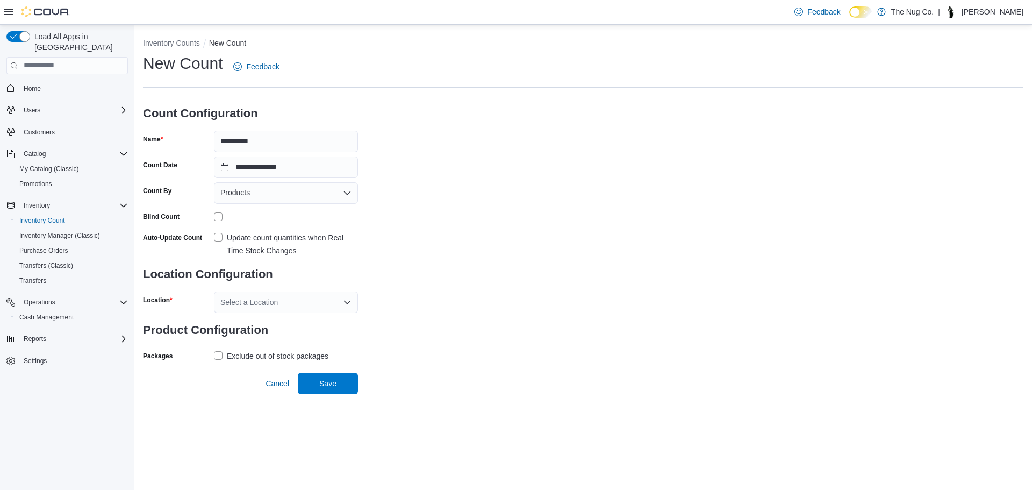
click at [263, 302] on div "Select a Location" at bounding box center [286, 302] width 144 height 22
click at [272, 336] on span "1213 Dundas Street West" at bounding box center [289, 336] width 79 height 11
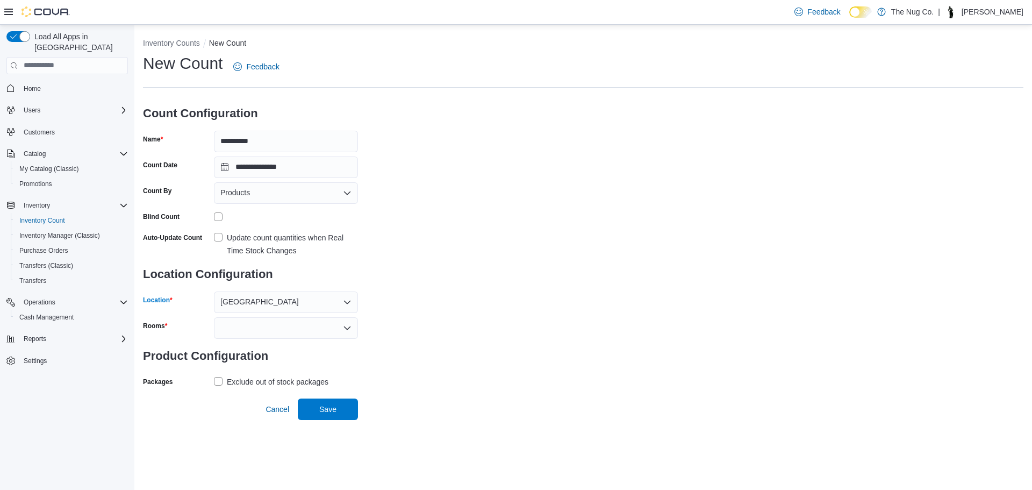
click at [236, 333] on div at bounding box center [286, 328] width 144 height 22
click at [240, 346] on span "Sales Floor" at bounding box center [285, 346] width 131 height 11
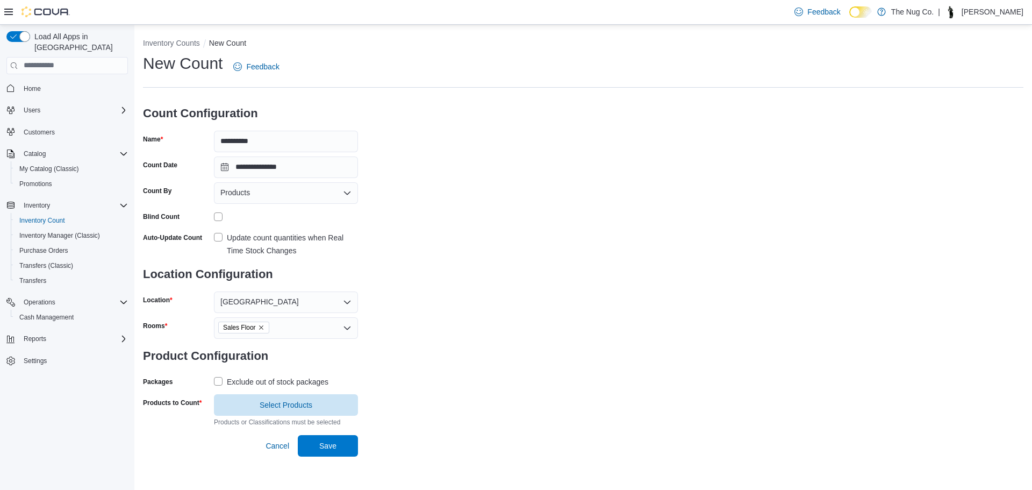
click at [422, 394] on div "**********" at bounding box center [583, 240] width 881 height 374
click at [282, 396] on span "Select Products" at bounding box center [285, 405] width 131 height 22
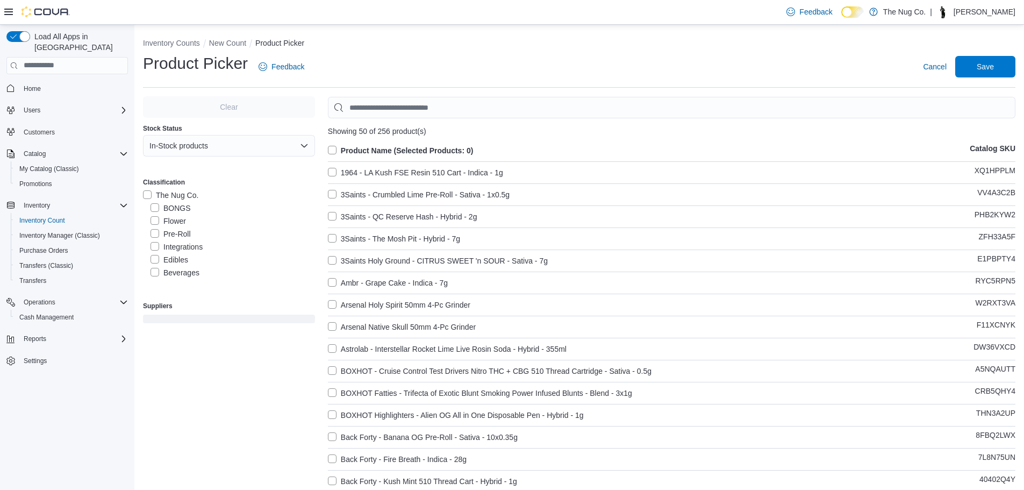
click at [154, 239] on label "Pre-Roll" at bounding box center [171, 233] width 40 height 13
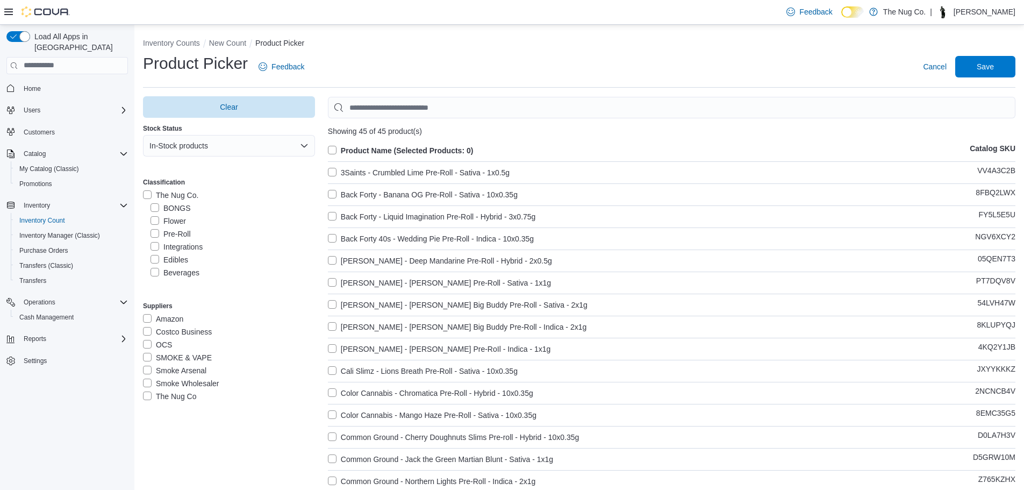
click at [335, 149] on label "Product Name (Selected Products: 0)" at bounding box center [401, 150] width 146 height 13
click at [988, 63] on span "Save" at bounding box center [985, 66] width 17 height 11
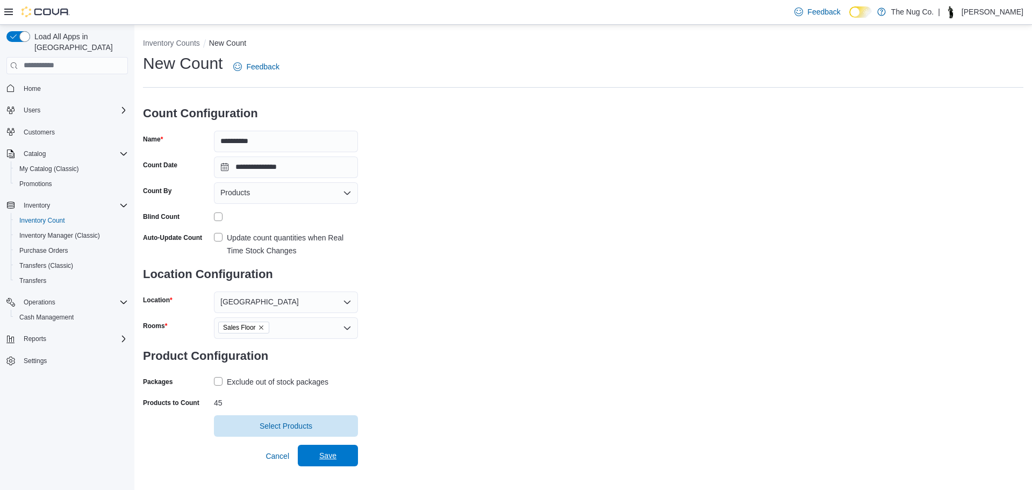
click at [332, 455] on span "Save" at bounding box center [327, 455] width 17 height 11
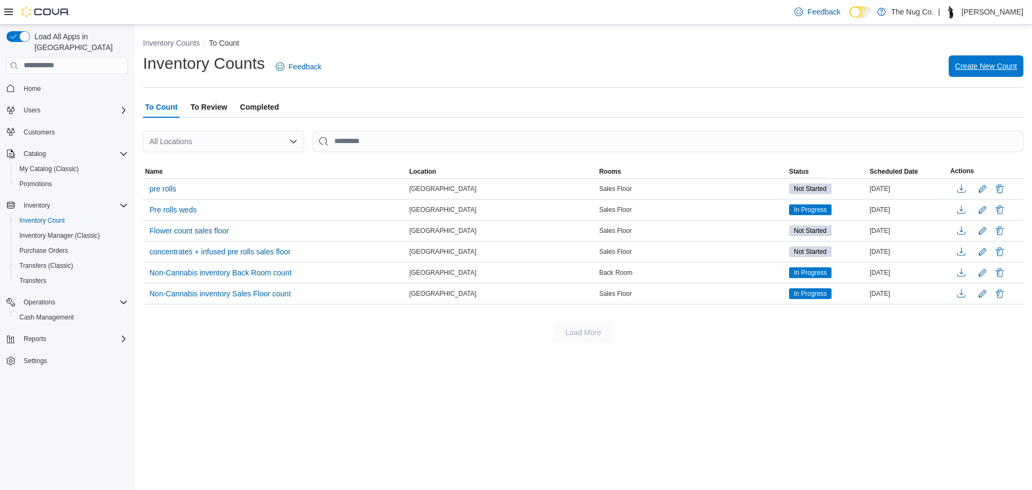
click at [982, 67] on span "Create New Count" at bounding box center [986, 66] width 62 height 11
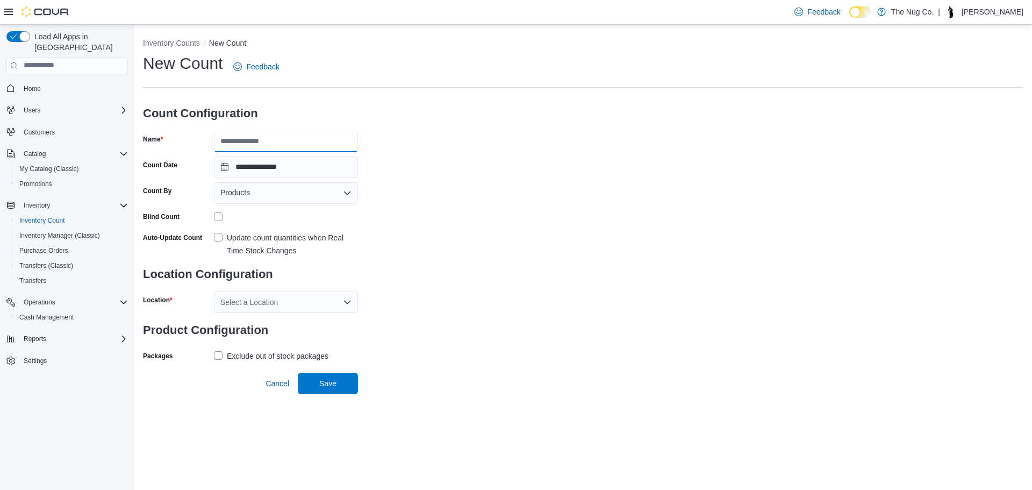
click at [265, 135] on input "Name" at bounding box center [286, 142] width 144 height 22
type input "*****"
click at [247, 301] on div "Select a Location" at bounding box center [286, 302] width 144 height 22
click at [275, 338] on span "1213 Dundas Street West" at bounding box center [289, 336] width 79 height 11
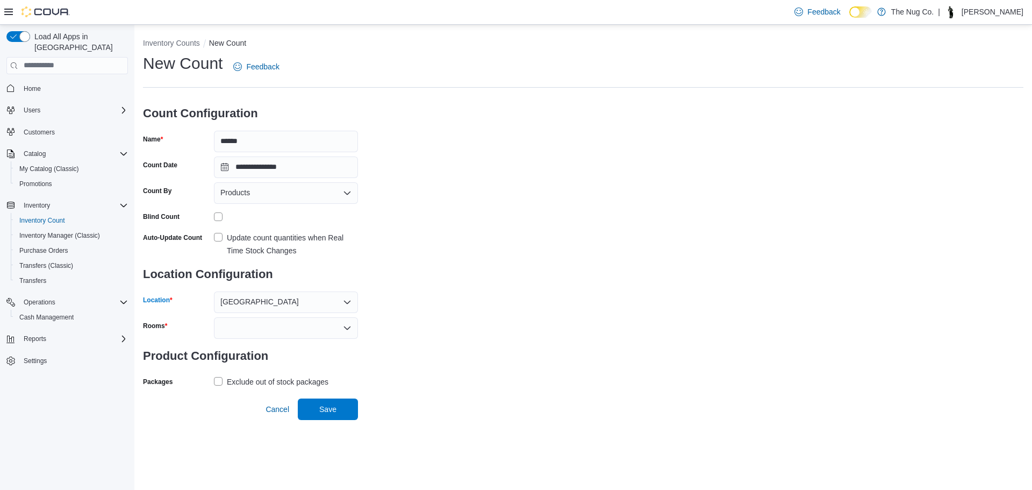
click at [268, 329] on div at bounding box center [286, 328] width 144 height 22
click at [246, 346] on span "Sales Floor" at bounding box center [285, 346] width 131 height 11
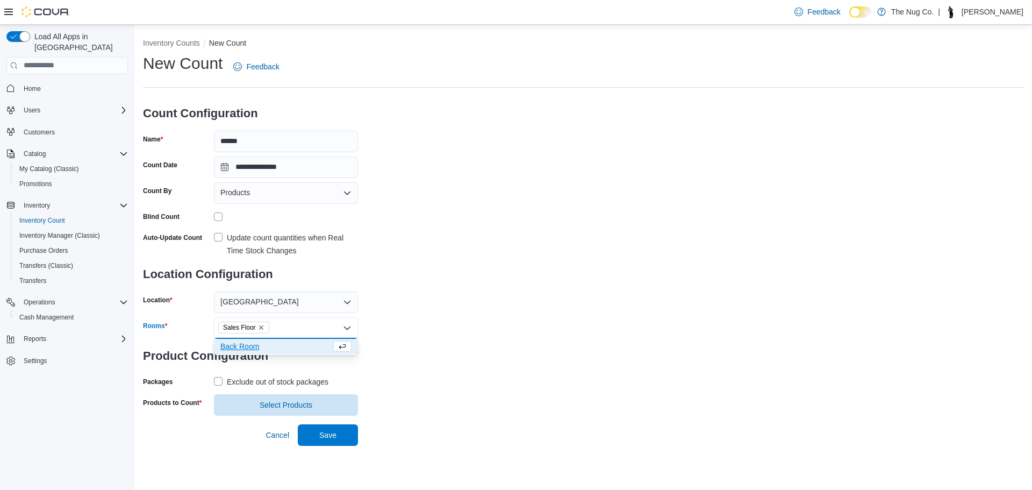
click at [536, 402] on div "**********" at bounding box center [583, 234] width 881 height 363
click at [288, 400] on span "Select Products" at bounding box center [286, 404] width 53 height 11
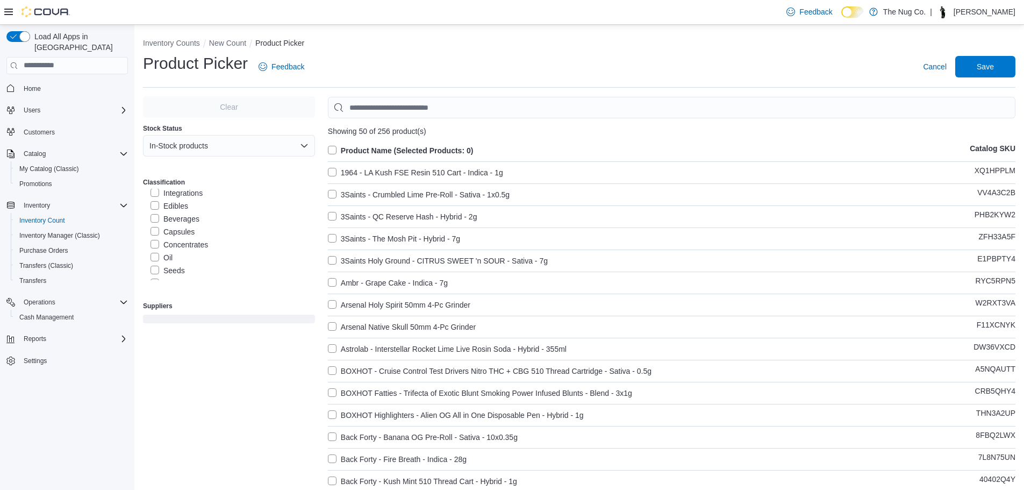
scroll to position [108, 0]
click at [152, 226] on label "Vapes" at bounding box center [168, 229] width 34 height 13
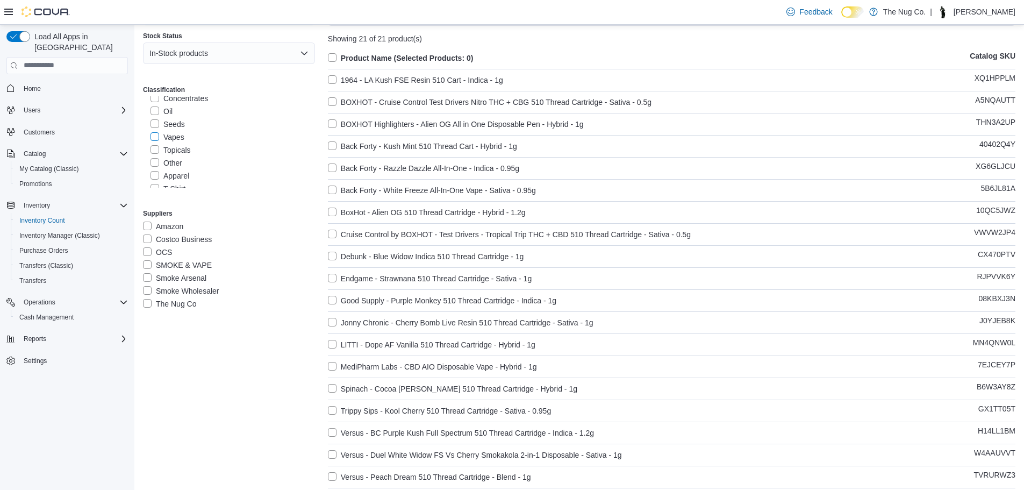
scroll to position [0, 0]
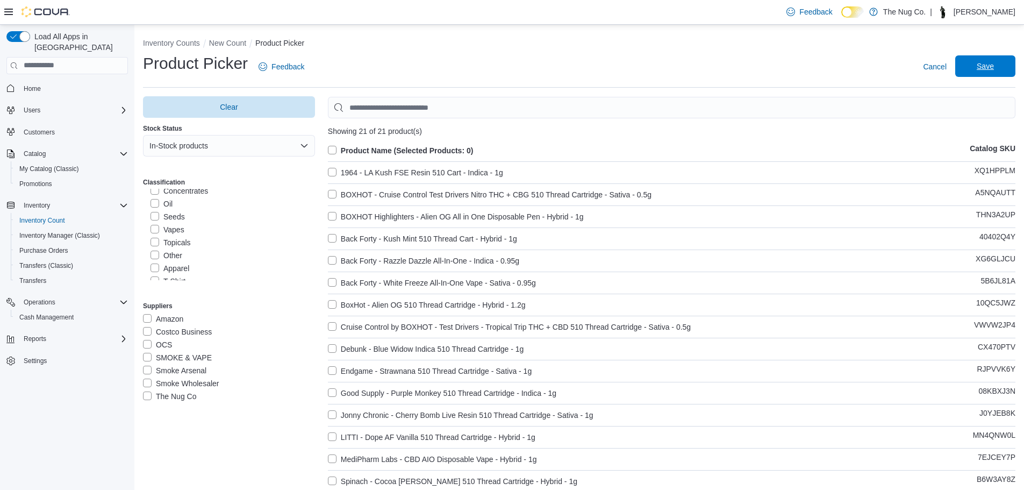
click at [1000, 72] on span "Save" at bounding box center [985, 66] width 47 height 22
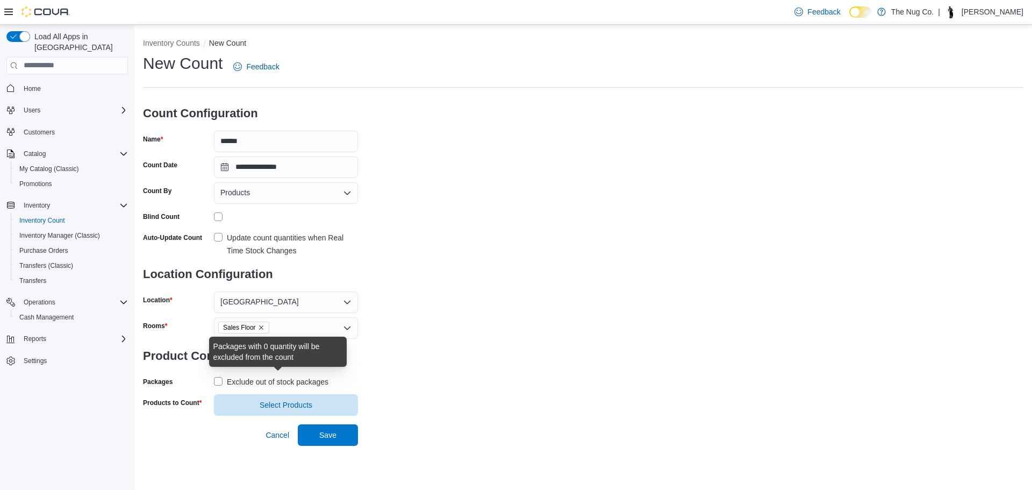
click at [277, 377] on div "Exclude out of stock packages" at bounding box center [278, 381] width 102 height 13
click at [269, 402] on span "Select Products" at bounding box center [286, 405] width 53 height 11
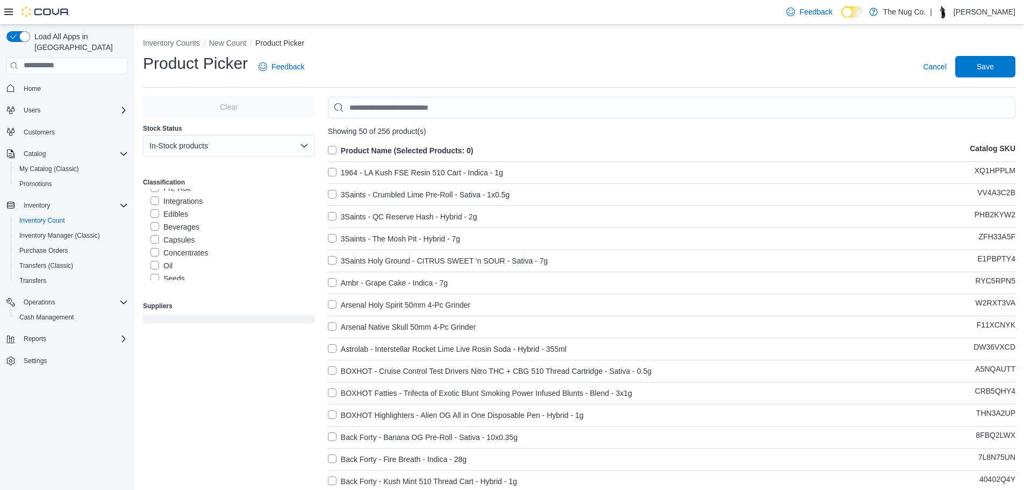
scroll to position [108, 0]
click at [153, 231] on label "Vapes" at bounding box center [168, 229] width 34 height 13
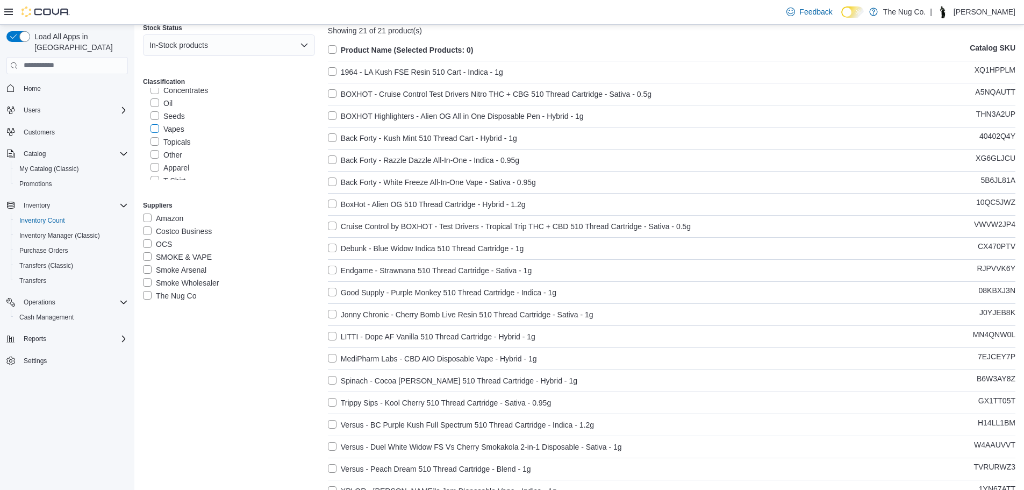
scroll to position [0, 0]
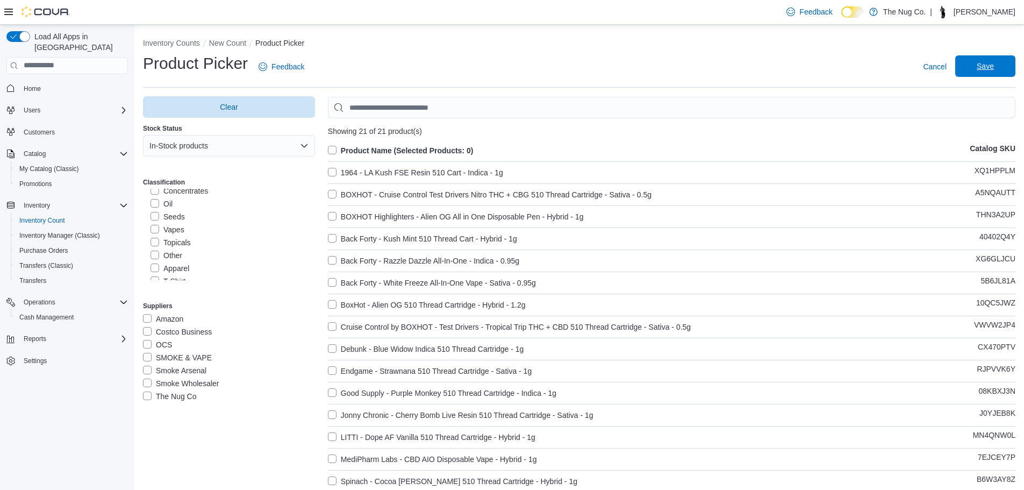
click at [994, 67] on span "Save" at bounding box center [985, 66] width 17 height 11
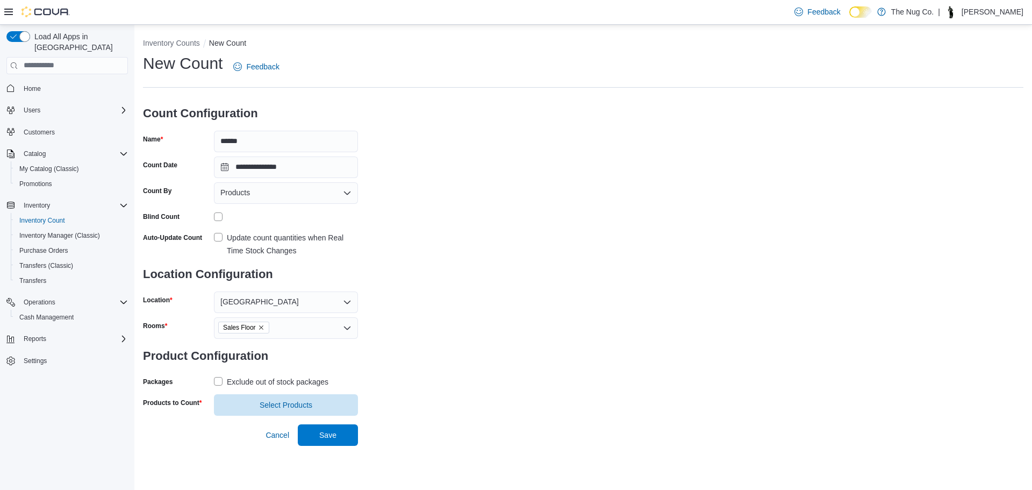
click at [209, 381] on div "Packages" at bounding box center [176, 381] width 67 height 17
click at [223, 380] on label "Exclude out of stock packages" at bounding box center [271, 381] width 115 height 13
click at [328, 431] on span "Save" at bounding box center [327, 434] width 17 height 11
click at [302, 405] on span "Select Products" at bounding box center [286, 404] width 53 height 11
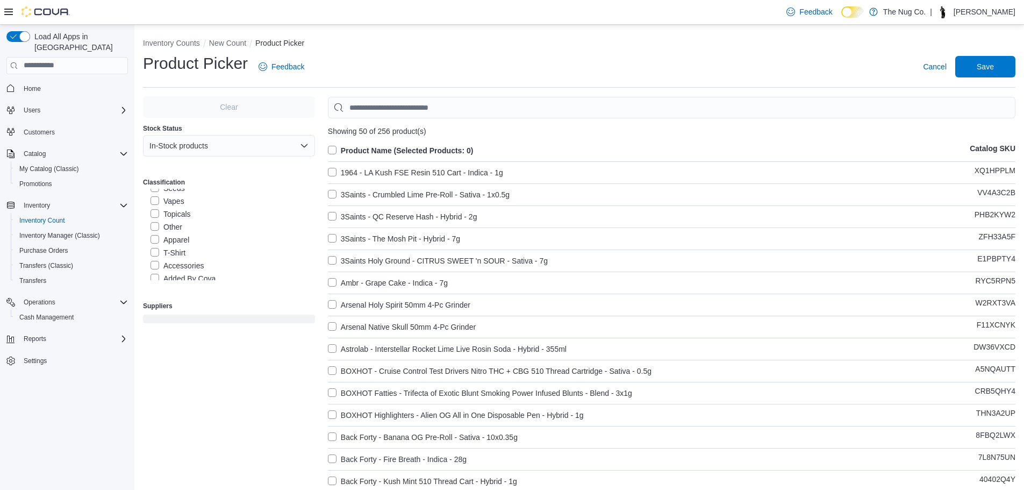
scroll to position [141, 0]
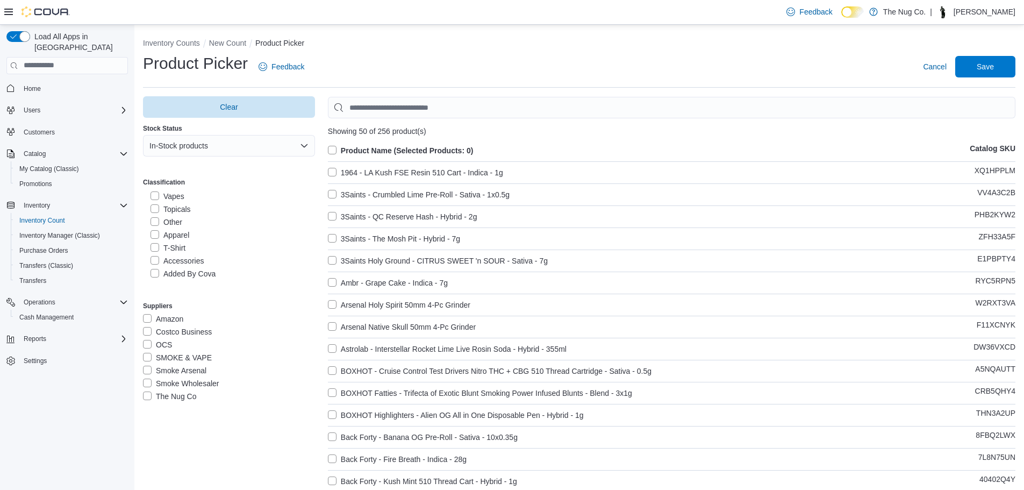
click at [158, 197] on label "Vapes" at bounding box center [168, 196] width 34 height 13
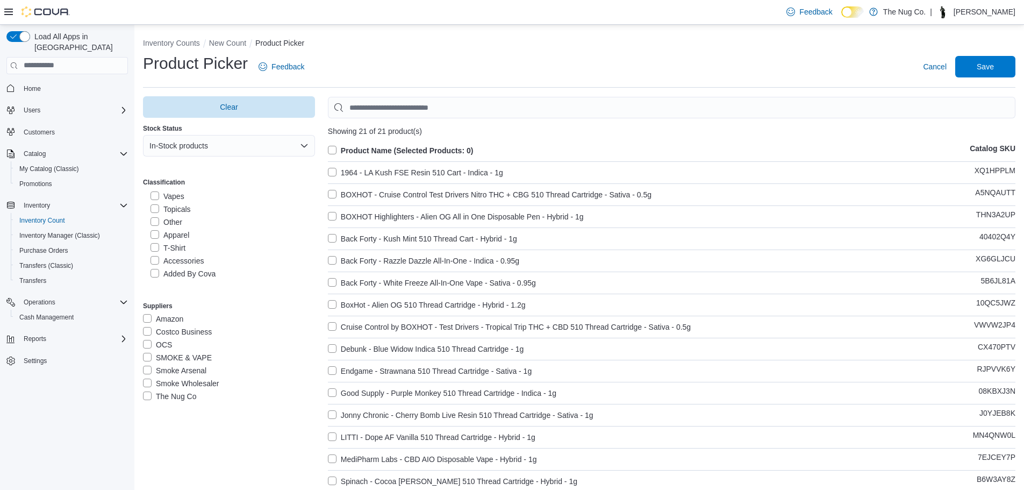
click at [330, 149] on label "Product Name (Selected Products: 0)" at bounding box center [401, 150] width 146 height 13
click at [994, 73] on span "Save" at bounding box center [985, 66] width 47 height 22
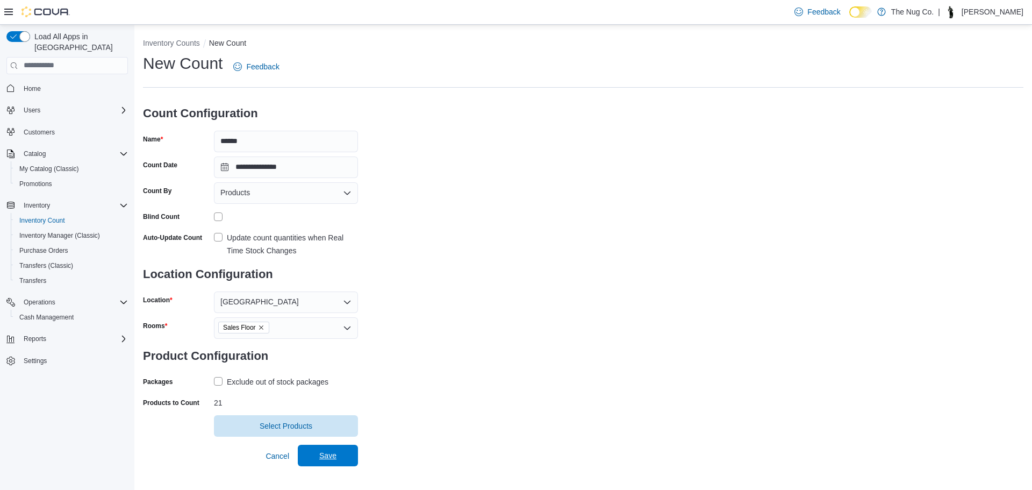
click at [340, 447] on span "Save" at bounding box center [327, 456] width 47 height 22
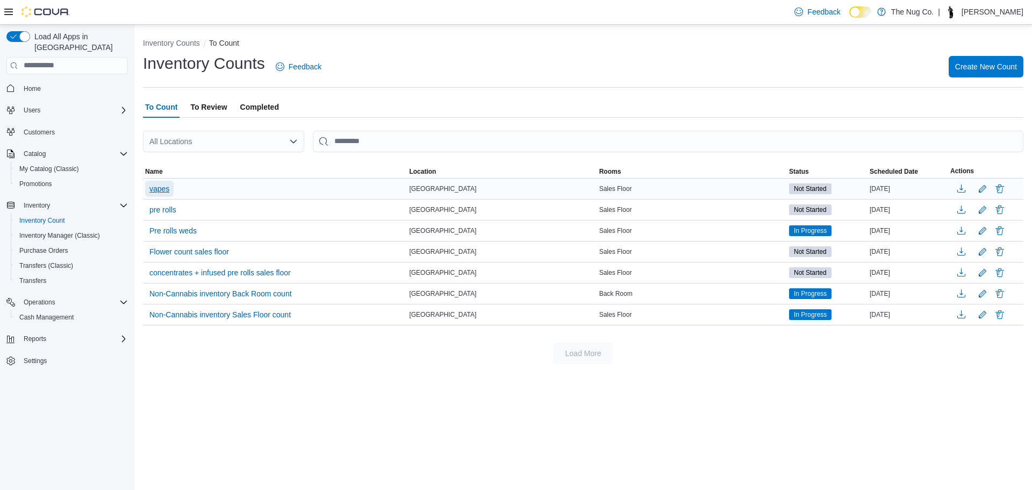
click at [146, 188] on button "vapes" at bounding box center [159, 189] width 28 height 16
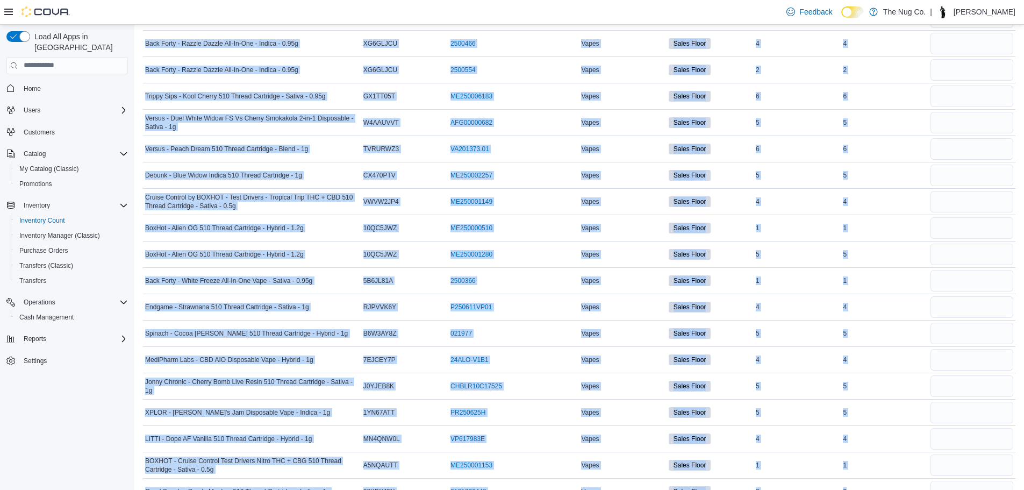
scroll to position [315, 0]
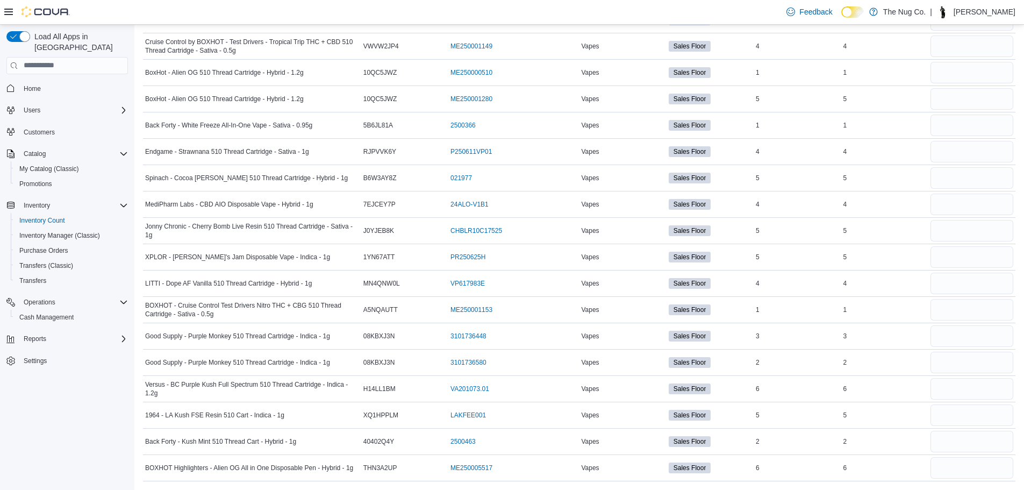
drag, startPoint x: 144, startPoint y: 149, endPoint x: 916, endPoint y: 515, distance: 854.8
copy table "This table contains 25 rows. Product Name Catalog SKU Package Number Classifica…"
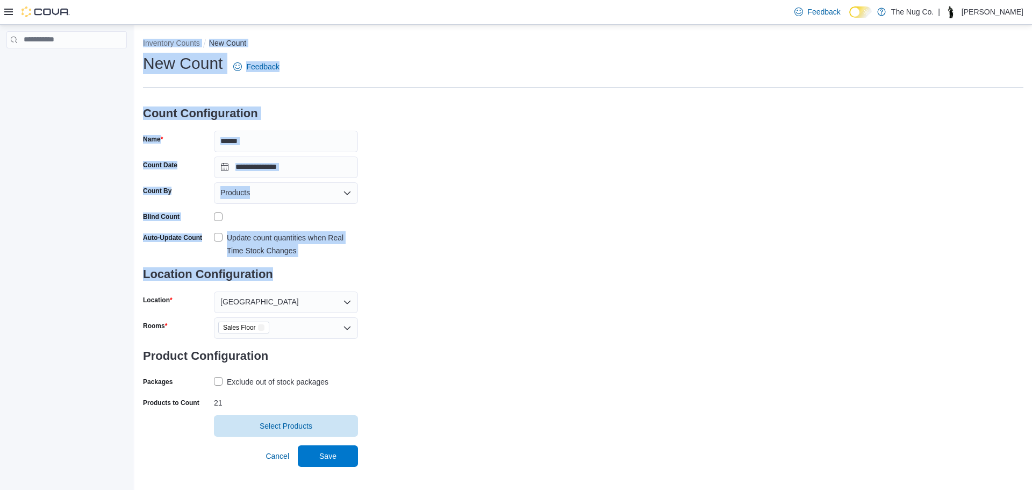
click at [768, 272] on div "**********" at bounding box center [583, 245] width 881 height 384
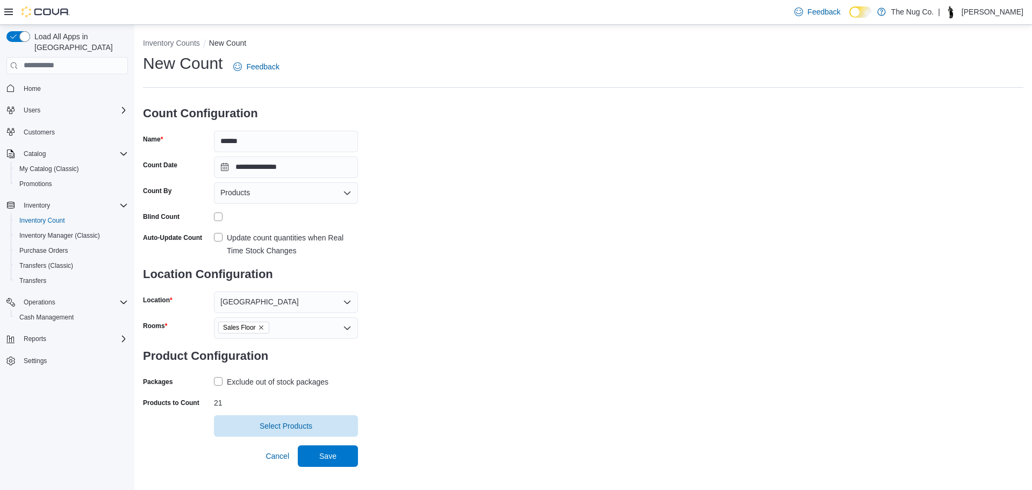
click at [780, 304] on div "**********" at bounding box center [583, 245] width 881 height 384
click at [39, 231] on span "Inventory Manager (Classic)" at bounding box center [59, 235] width 81 height 9
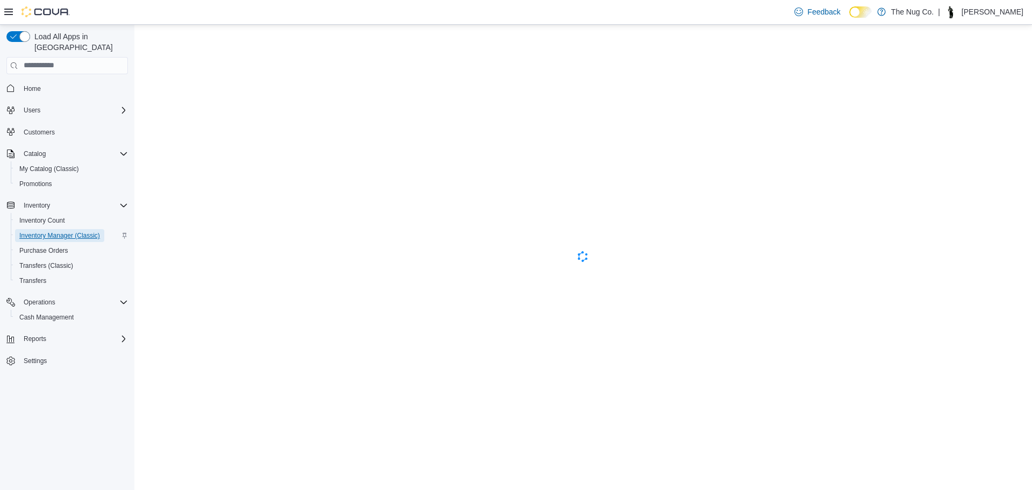
click at [41, 231] on span "Inventory Manager (Classic)" at bounding box center [59, 235] width 81 height 9
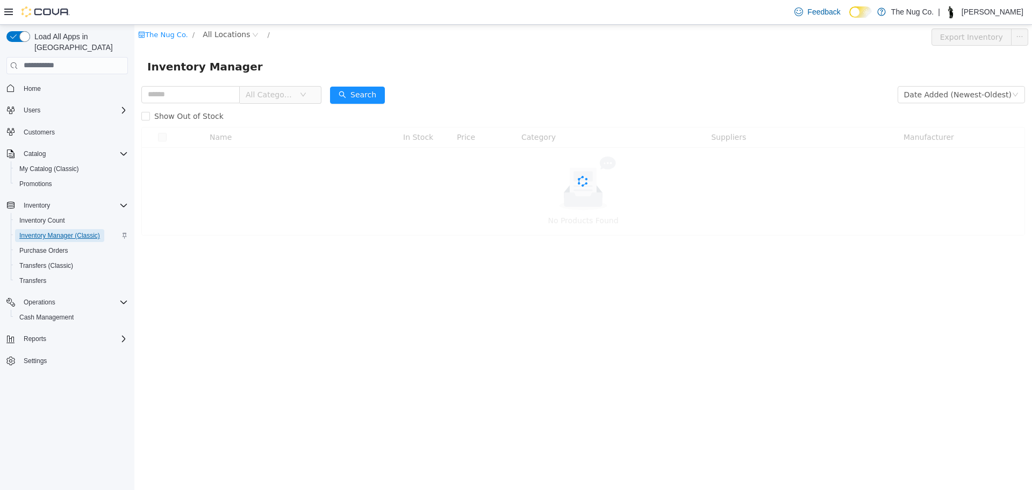
click at [40, 229] on span "Inventory Manager (Classic)" at bounding box center [59, 235] width 81 height 13
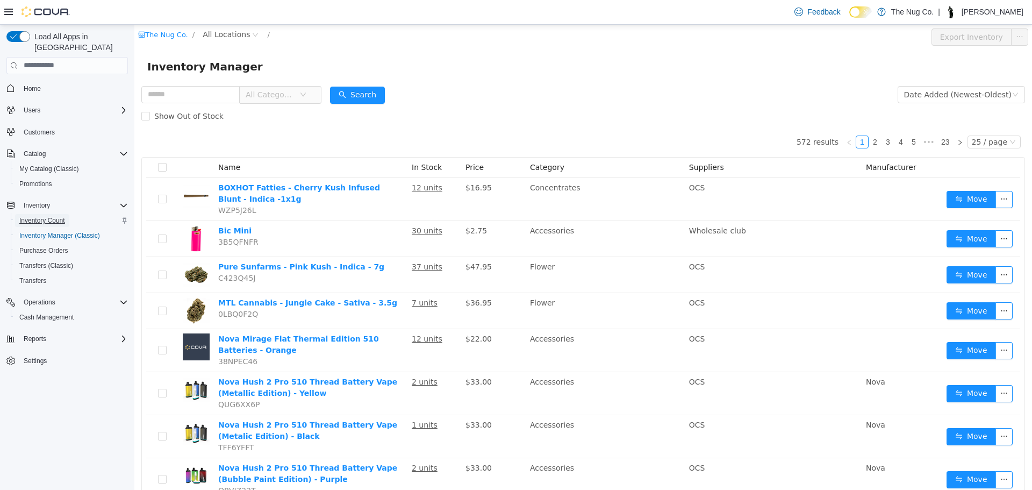
click at [40, 216] on span "Inventory Count" at bounding box center [42, 220] width 46 height 9
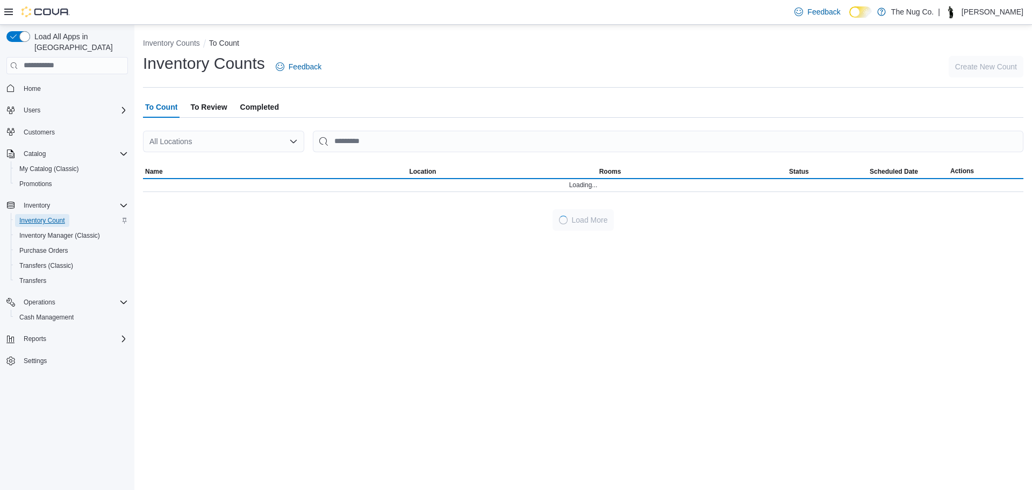
click at [40, 216] on span "Inventory Count" at bounding box center [42, 220] width 46 height 9
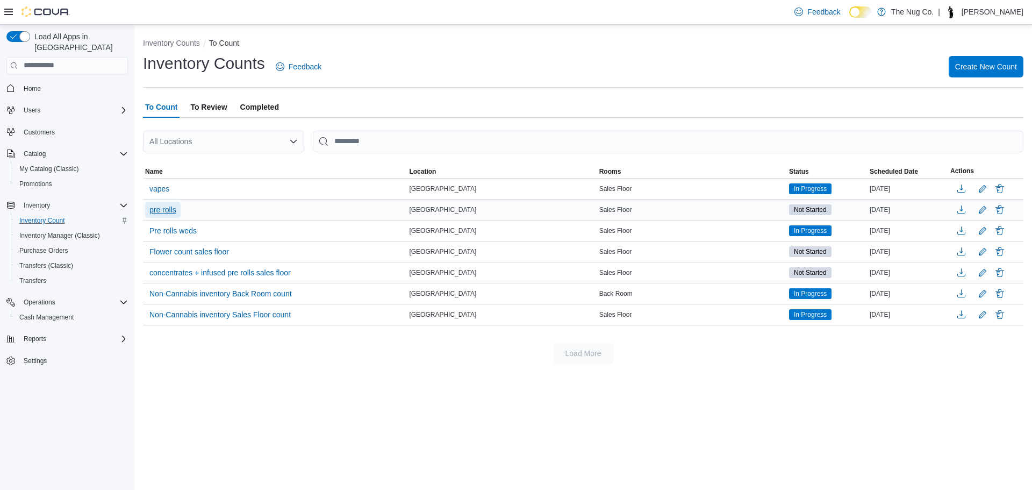
click at [160, 209] on span "pre rolls" at bounding box center [162, 209] width 27 height 11
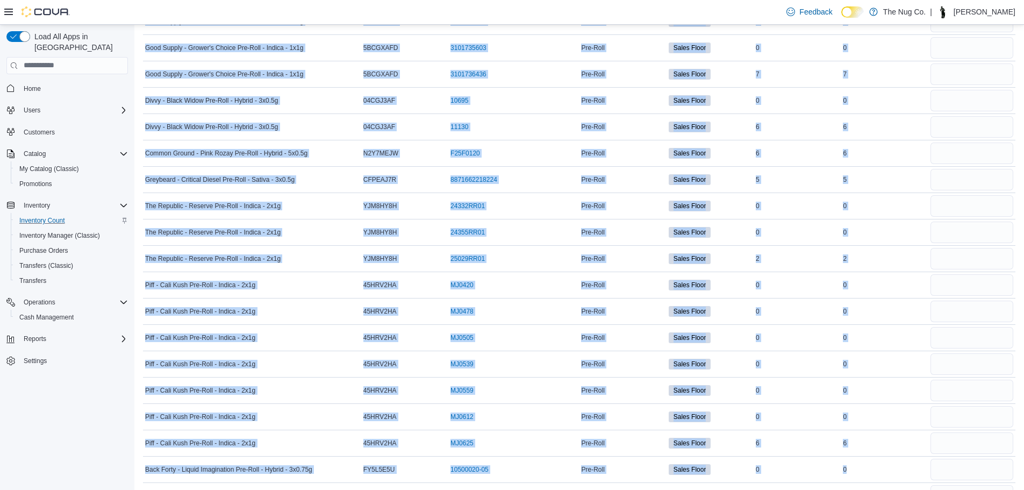
scroll to position [7956, 0]
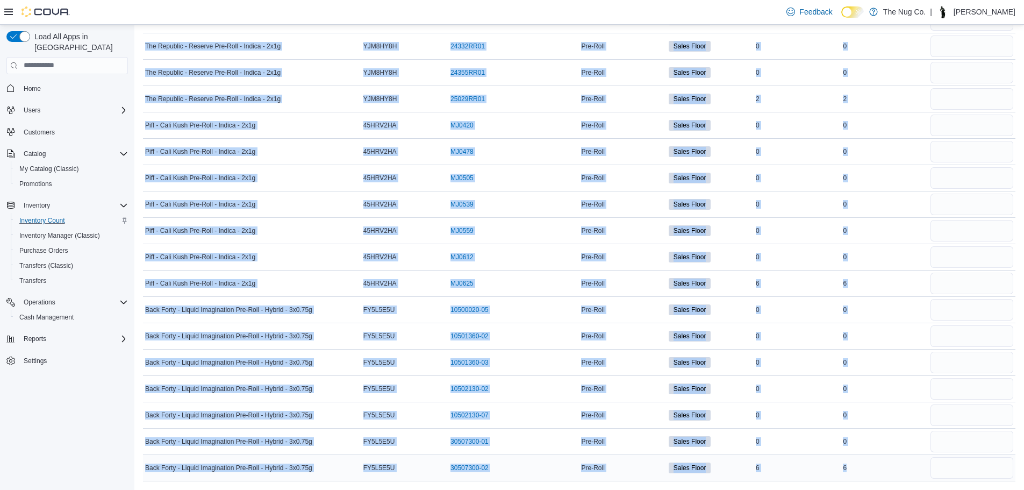
drag, startPoint x: 146, startPoint y: 148, endPoint x: 900, endPoint y: 479, distance: 823.7
copy div "Sorting This table contains 315 rows. Product Name Catalog SKU Package Number C…"
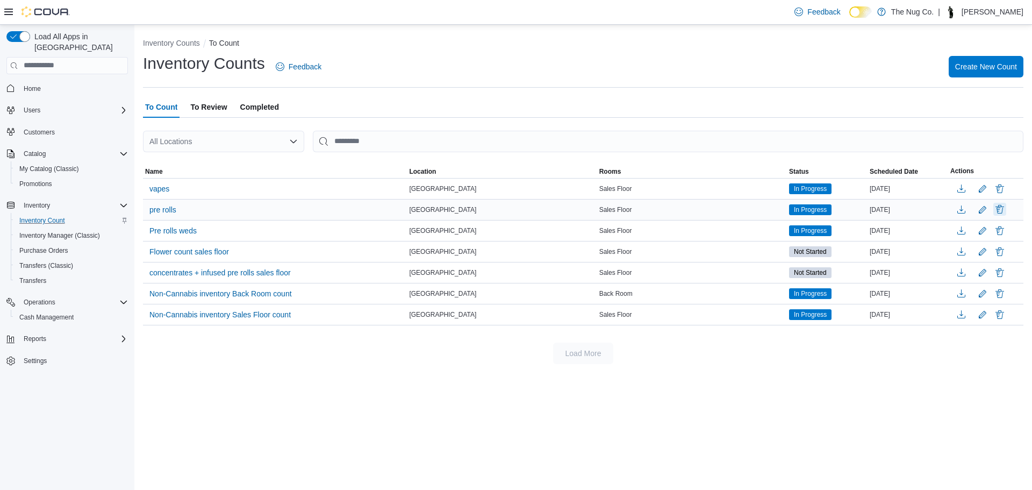
click at [1003, 209] on button "Delete" at bounding box center [1000, 209] width 13 height 13
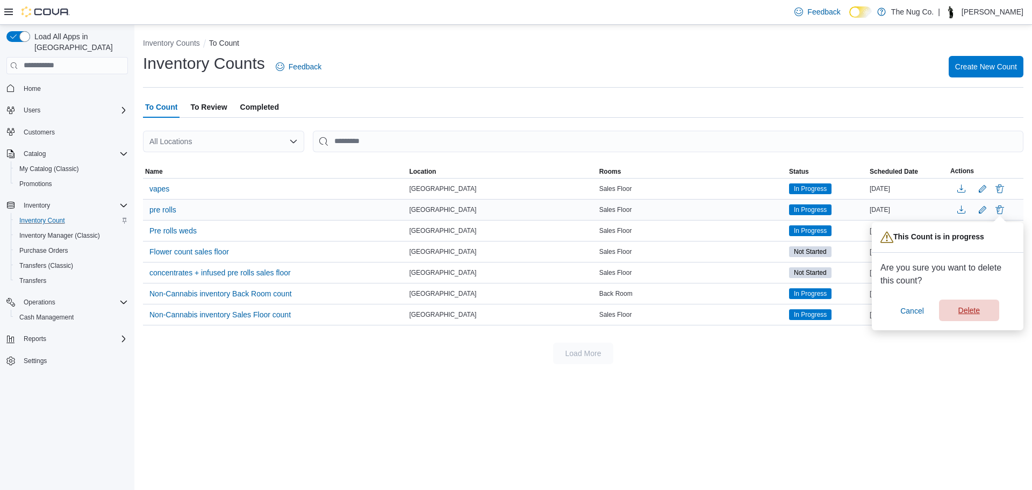
click at [969, 305] on span "Delete" at bounding box center [969, 310] width 47 height 22
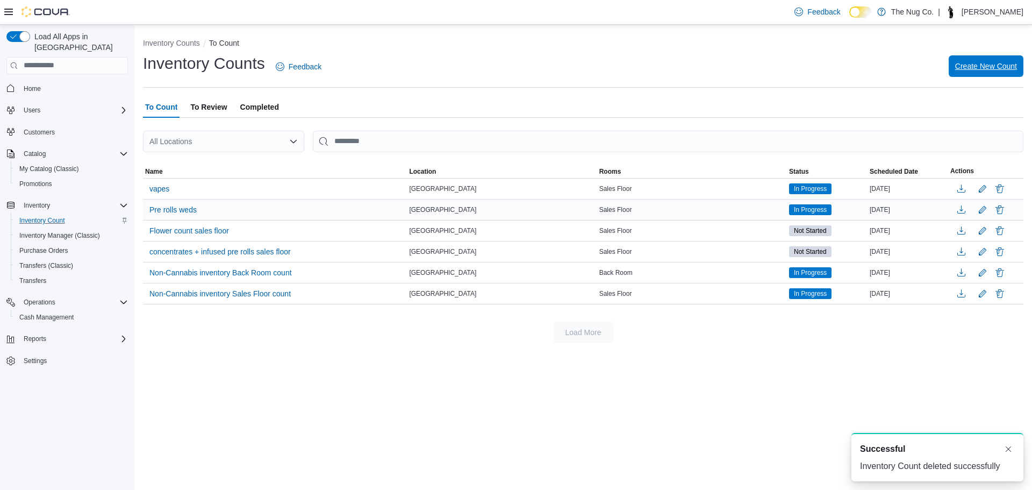
click at [979, 63] on span "Create New Count" at bounding box center [986, 66] width 62 height 11
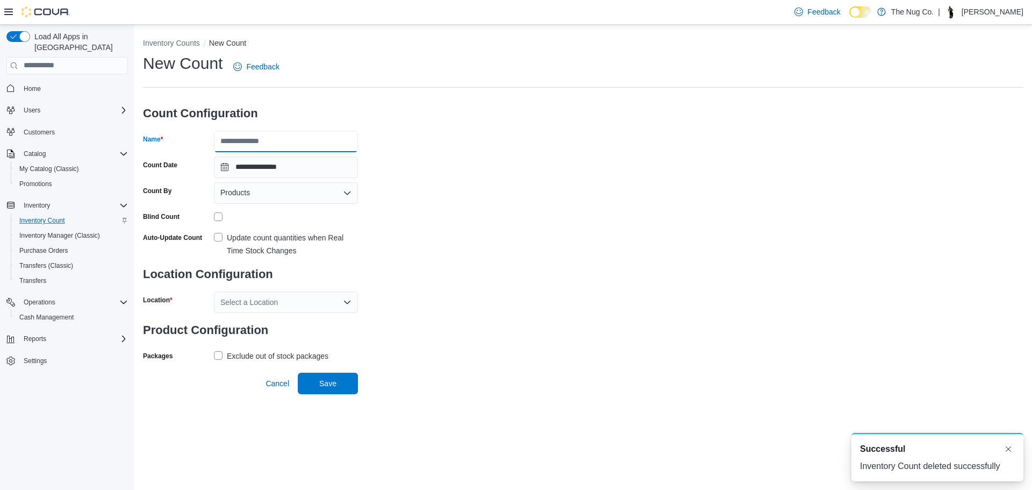
click at [254, 152] on input "Name" at bounding box center [286, 142] width 144 height 22
type input "*********"
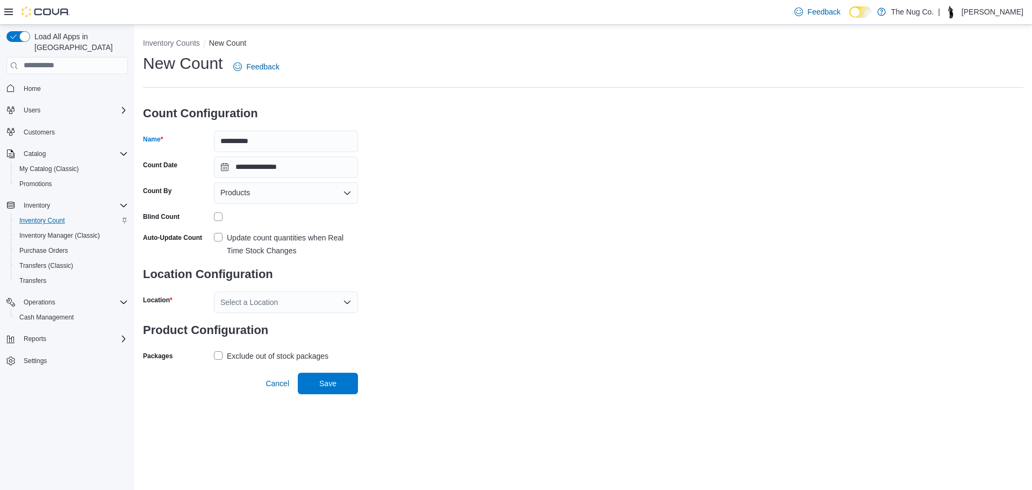
click at [229, 305] on div "Select a Location" at bounding box center [286, 302] width 144 height 22
click at [250, 337] on span "1213 Dundas Street West" at bounding box center [289, 336] width 79 height 11
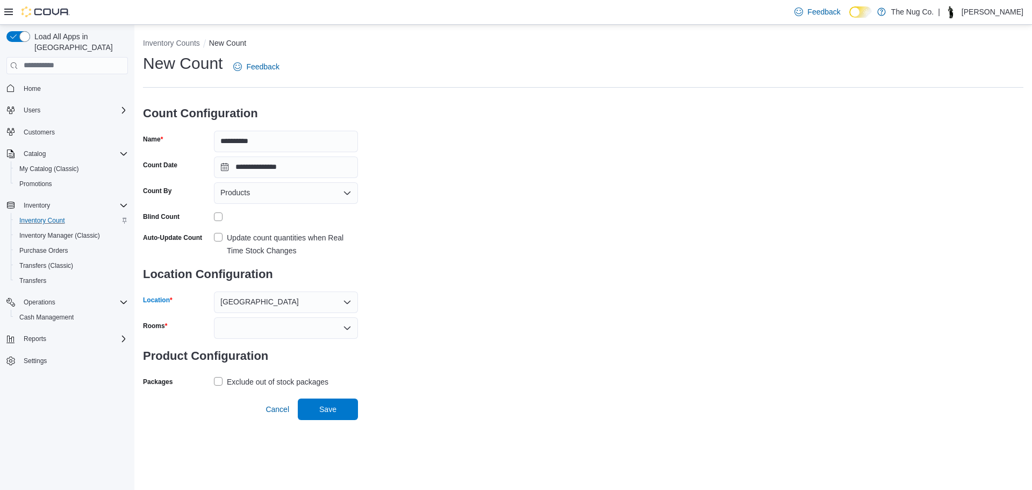
click at [249, 326] on div at bounding box center [286, 328] width 144 height 22
click at [252, 351] on span "Sales Floor" at bounding box center [285, 346] width 131 height 11
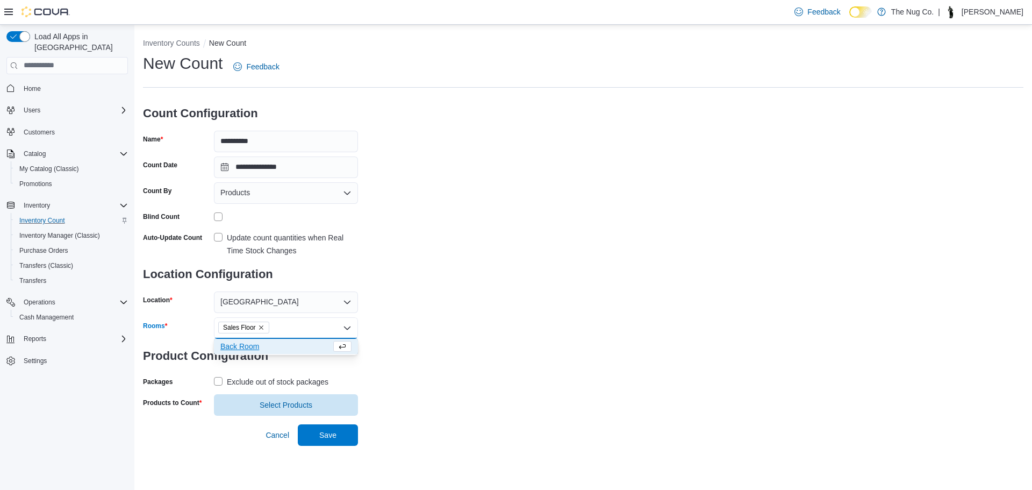
click at [398, 396] on div "**********" at bounding box center [583, 234] width 881 height 363
drag, startPoint x: 234, startPoint y: 380, endPoint x: 239, endPoint y: 389, distance: 9.9
click at [233, 380] on div "Exclude out of stock packages" at bounding box center [278, 381] width 102 height 13
click at [211, 371] on h3 "Product Configuration" at bounding box center [250, 356] width 215 height 34
click at [220, 386] on label "Exclude out of stock packages" at bounding box center [271, 381] width 115 height 13
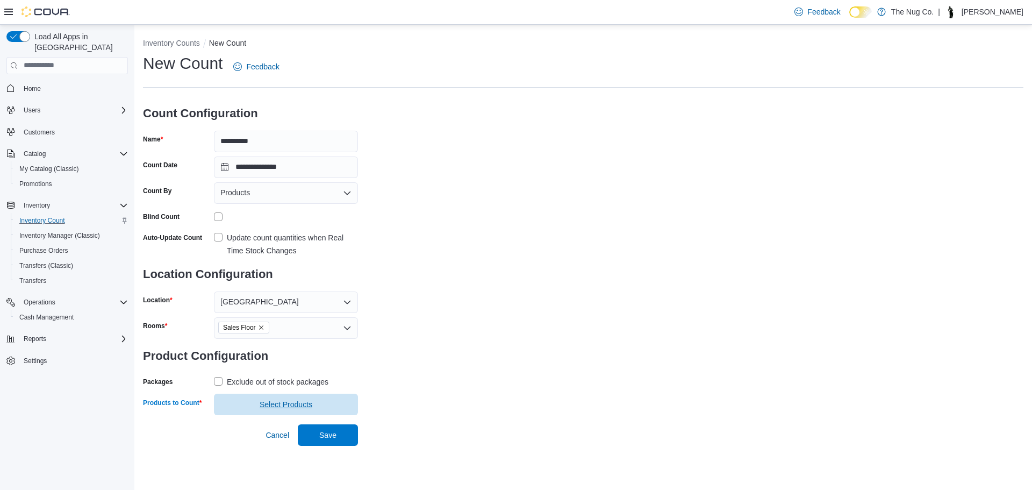
click at [283, 409] on span "Select Products" at bounding box center [286, 404] width 53 height 11
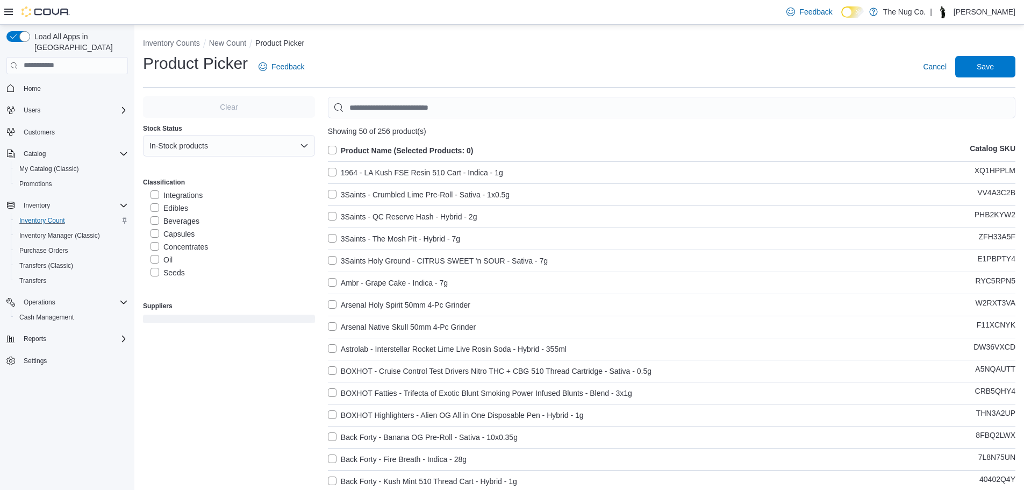
scroll to position [141, 0]
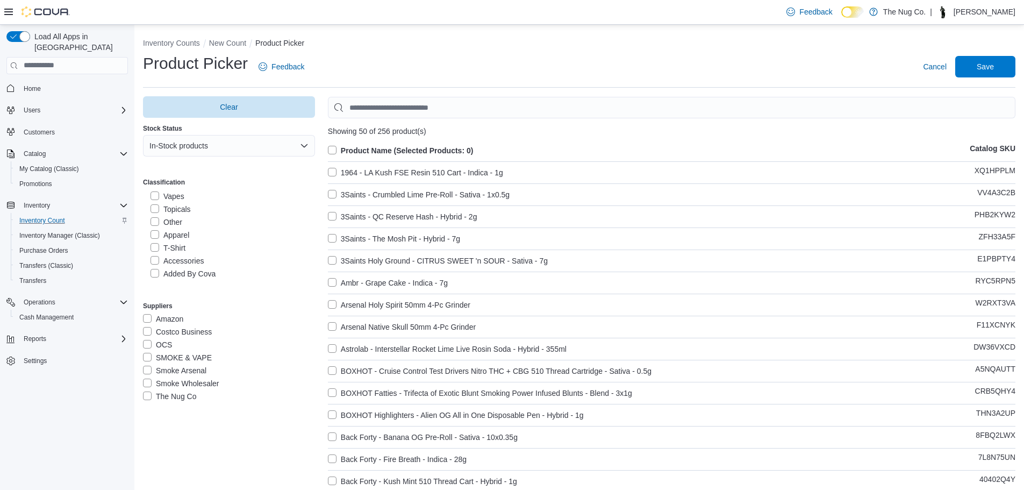
click at [170, 192] on label "Vapes" at bounding box center [168, 196] width 34 height 13
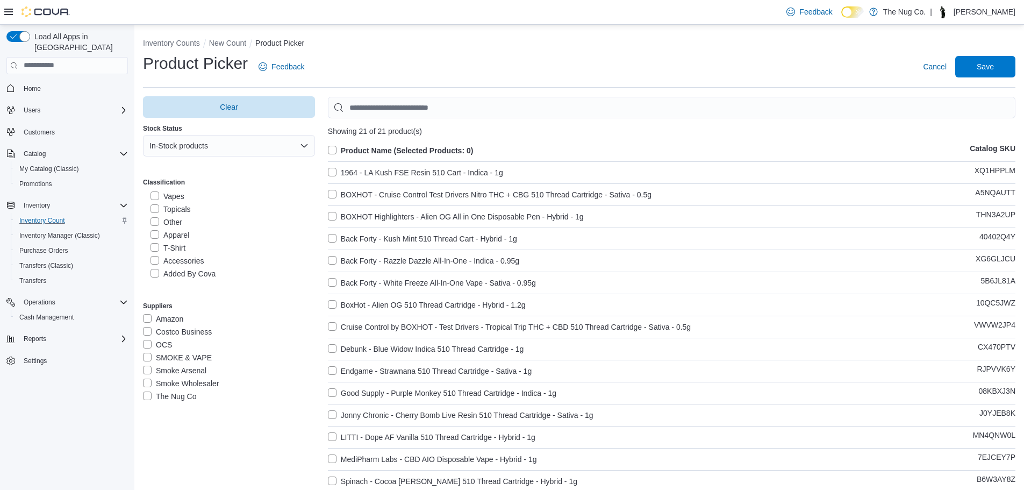
click at [332, 149] on label "Product Name (Selected Products: 0)" at bounding box center [401, 150] width 146 height 13
click at [151, 193] on label "Vapes" at bounding box center [168, 196] width 34 height 13
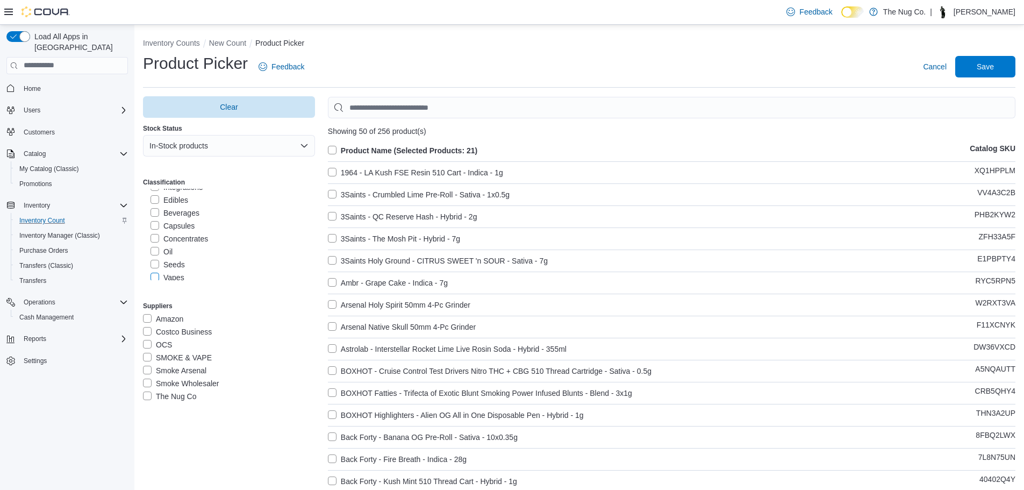
scroll to position [0, 0]
click at [156, 229] on label "Pre-Roll" at bounding box center [171, 233] width 40 height 13
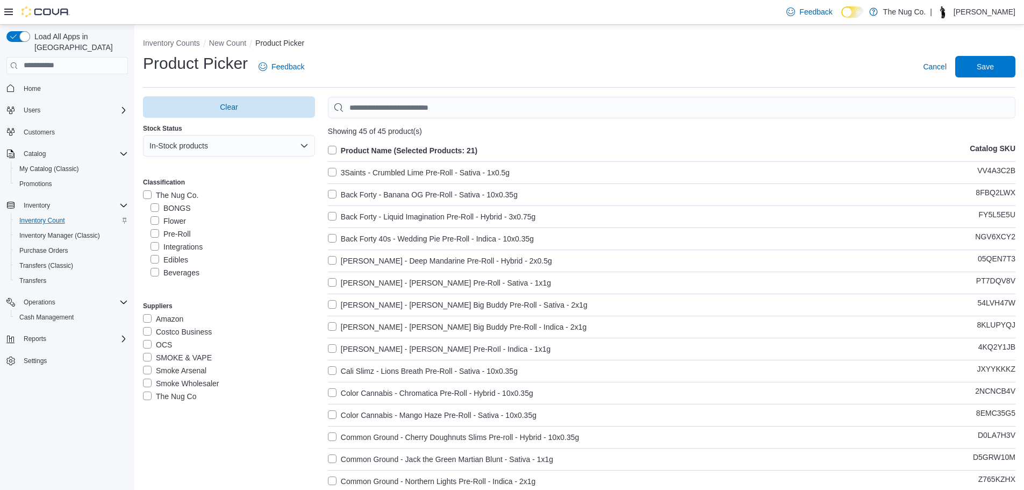
click at [336, 149] on label "Product Name (Selected Products: 21)" at bounding box center [402, 150] width 149 height 13
click at [333, 151] on label "Product Name (Selected Products: 0)" at bounding box center [401, 150] width 146 height 13
click at [1009, 69] on span "Save" at bounding box center [985, 66] width 47 height 22
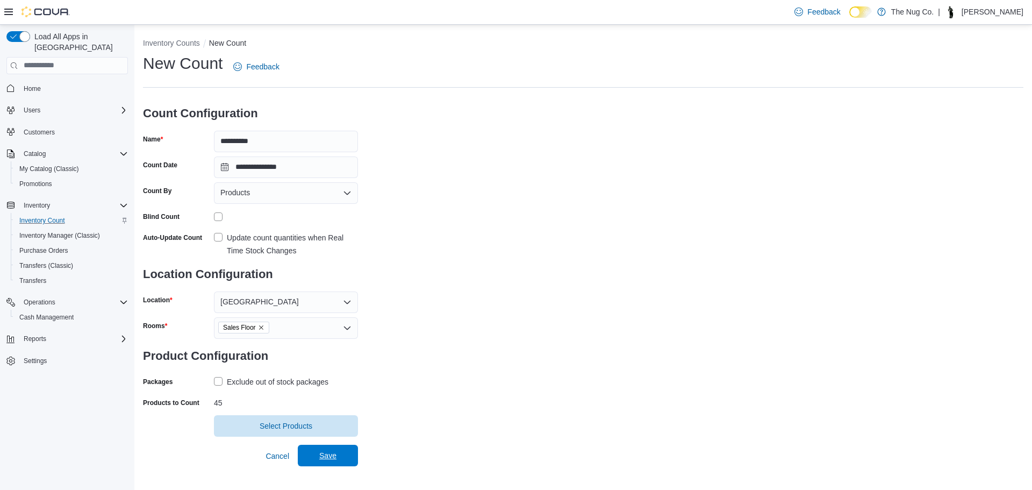
click at [327, 458] on span "Save" at bounding box center [327, 455] width 17 height 11
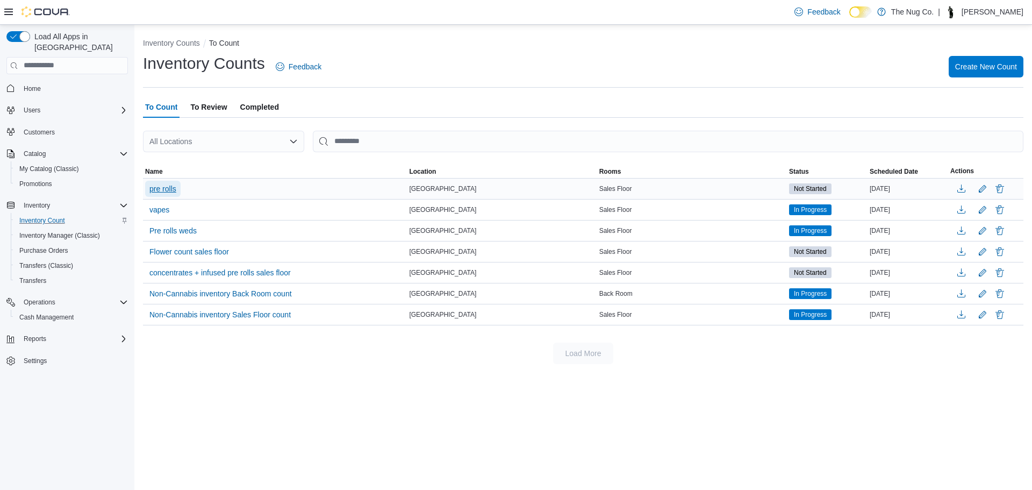
click at [158, 191] on span "pre rolls" at bounding box center [162, 188] width 27 height 11
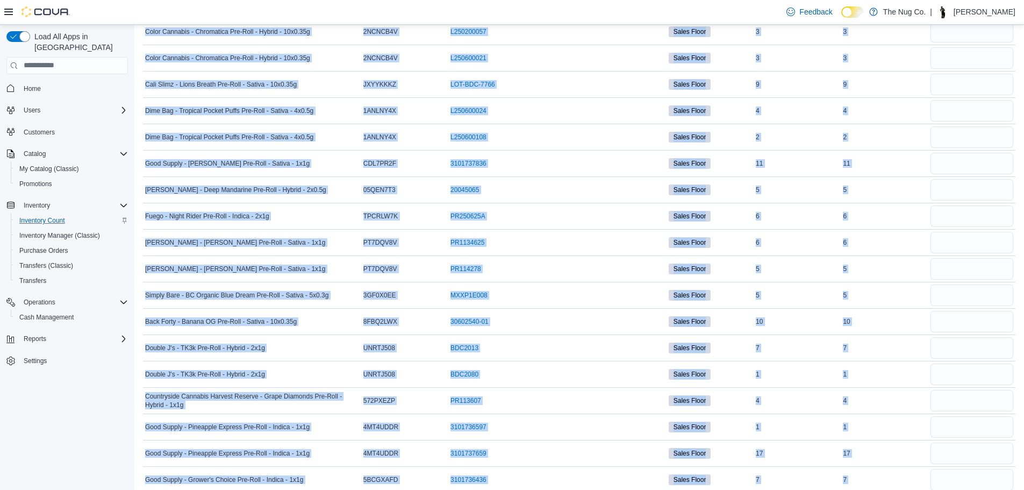
scroll to position [1185, 0]
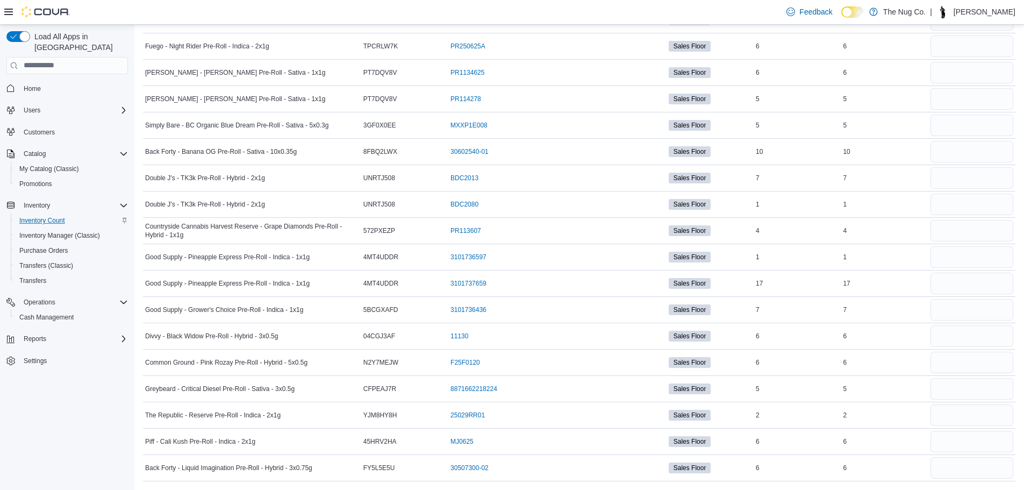
drag, startPoint x: 147, startPoint y: 148, endPoint x: 908, endPoint y: 515, distance: 845.1
copy table "This table contains 58 rows. Product Name Catalog SKU Package Number Classifica…"
